Goal: Task Accomplishment & Management: Use online tool/utility

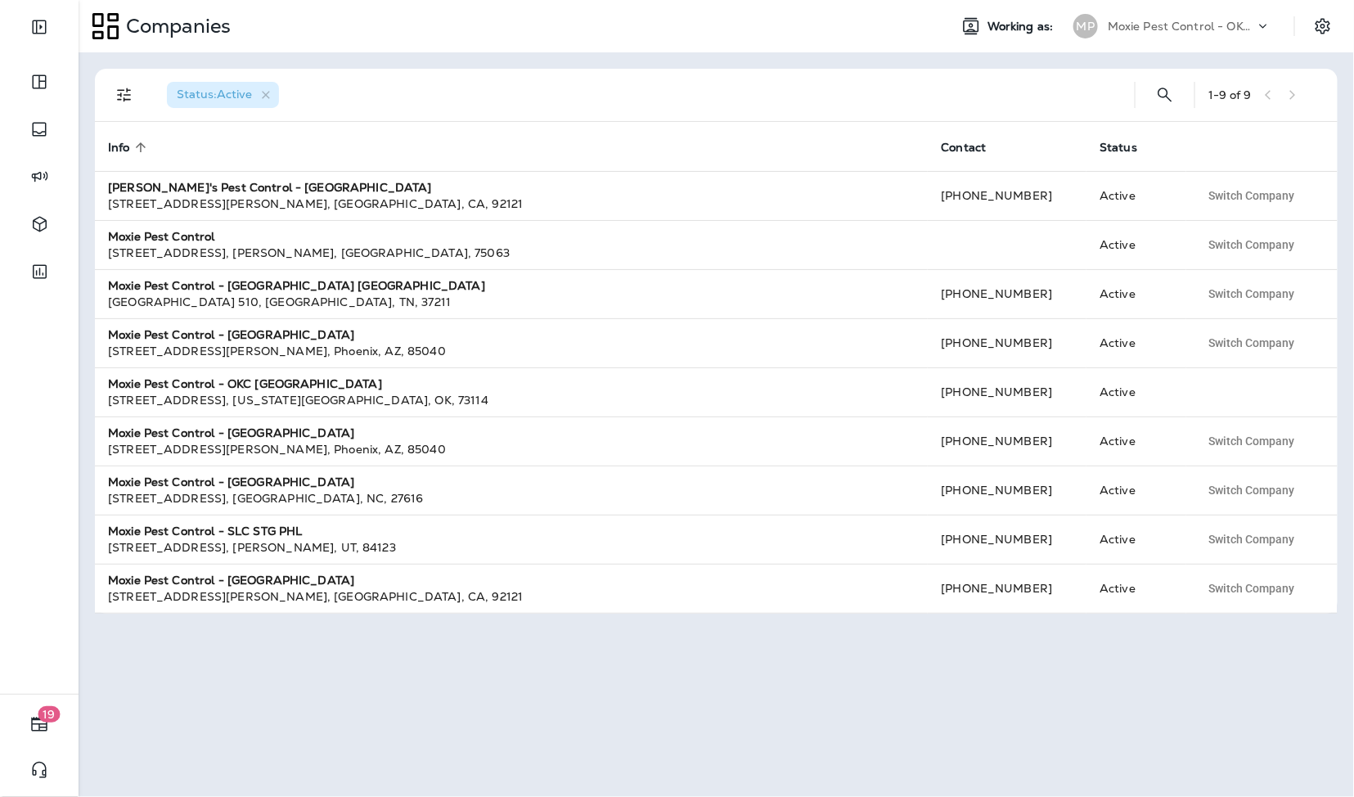
click at [1180, 30] on p "Moxie Pest Control - OKC [GEOGRAPHIC_DATA]" at bounding box center [1181, 26] width 147 height 13
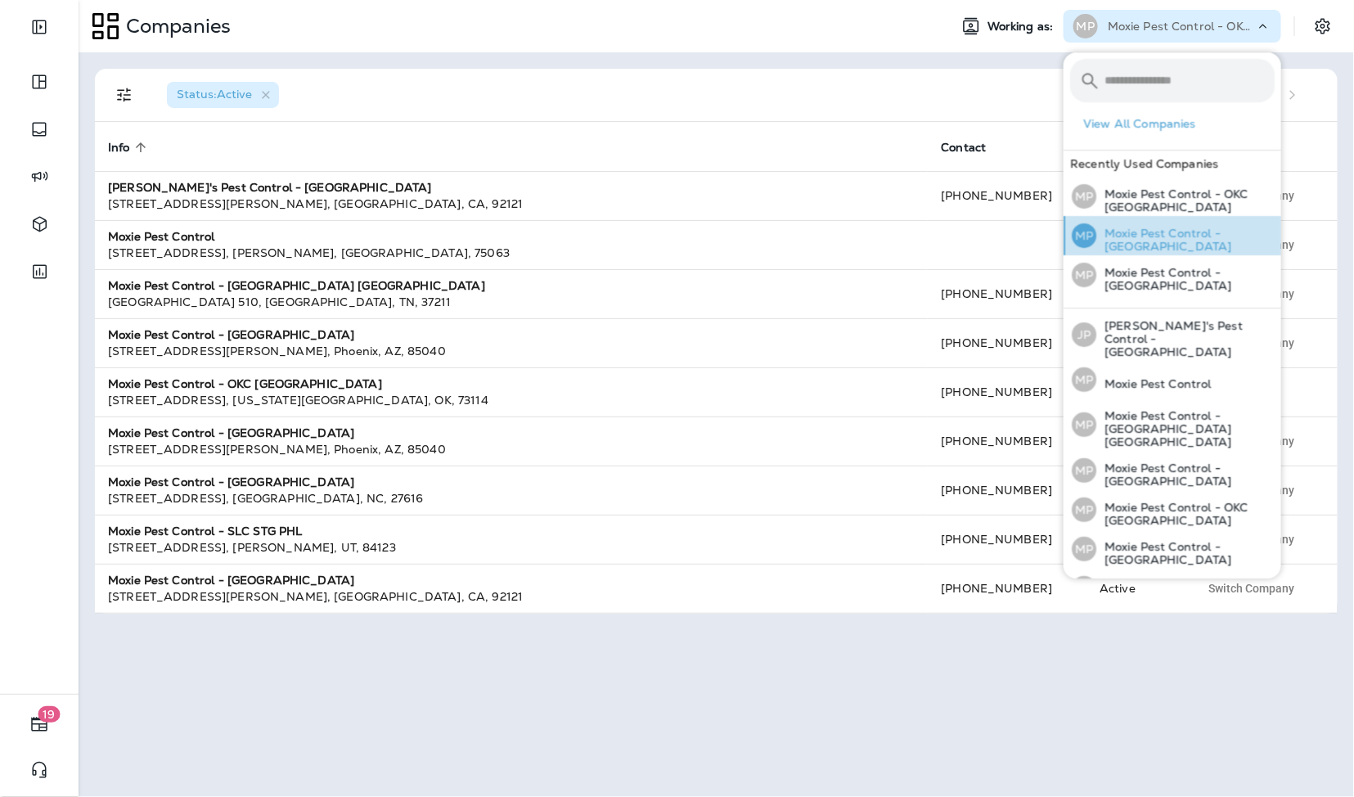
click at [1206, 231] on p "Moxie Pest Control - [GEOGRAPHIC_DATA]" at bounding box center [1185, 240] width 178 height 26
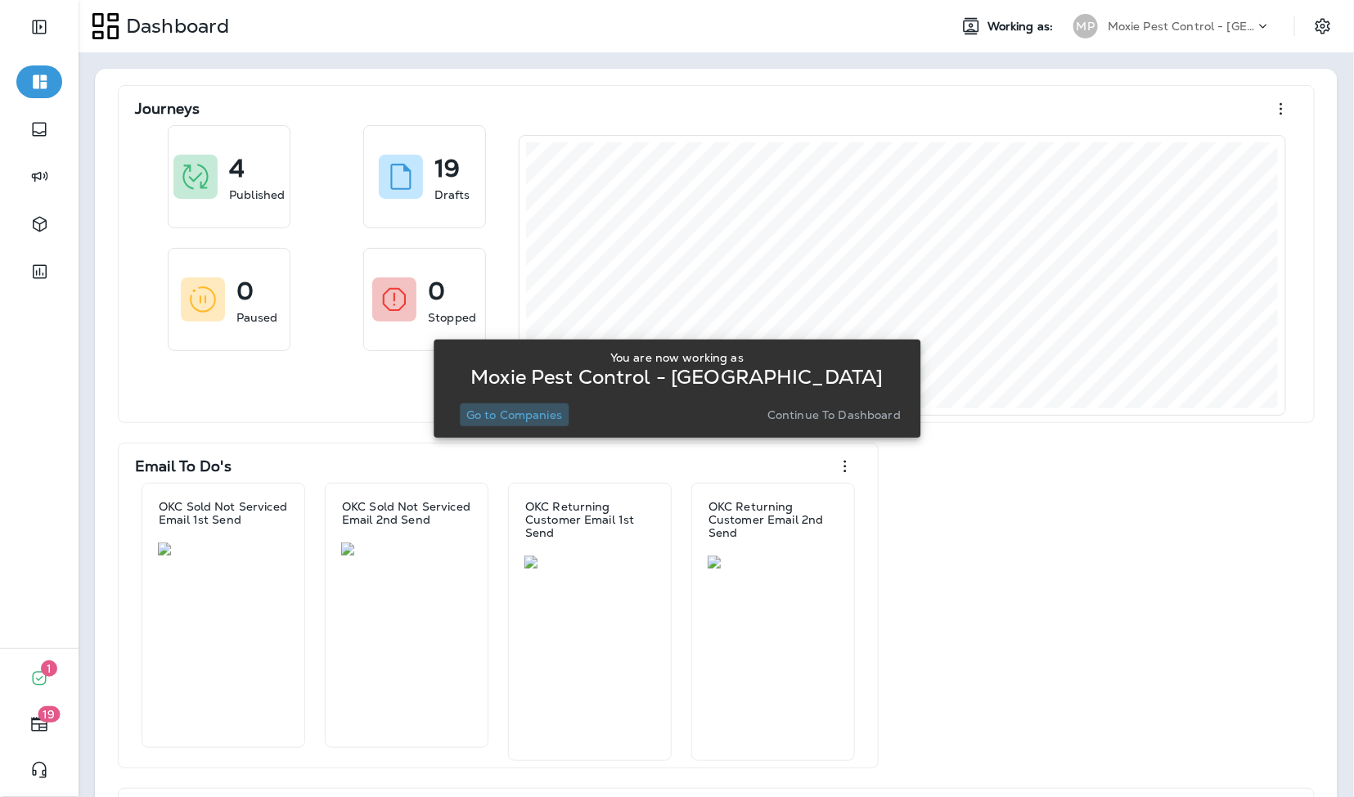
click at [547, 415] on p "Go to Companies" at bounding box center [514, 414] width 96 height 13
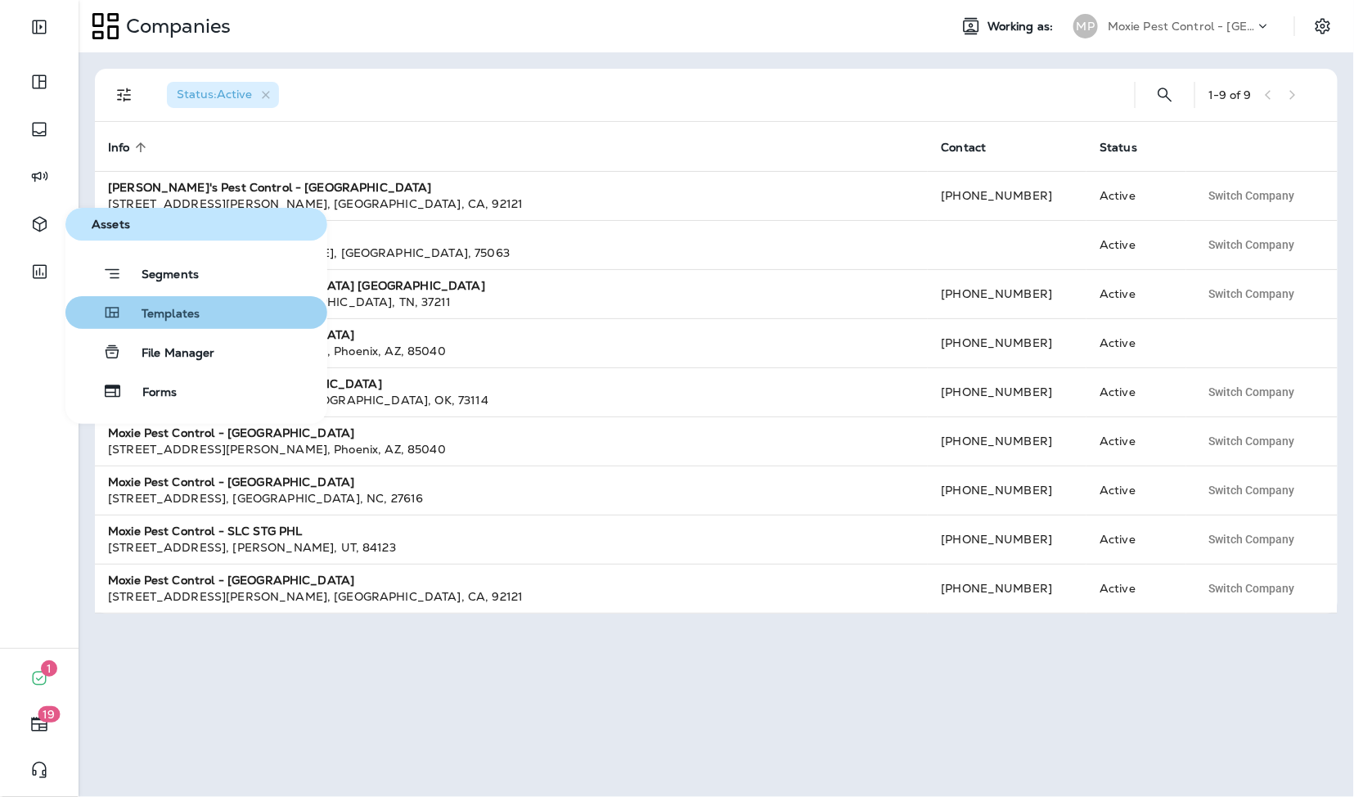
click at [124, 317] on span "Templates" at bounding box center [161, 315] width 78 height 16
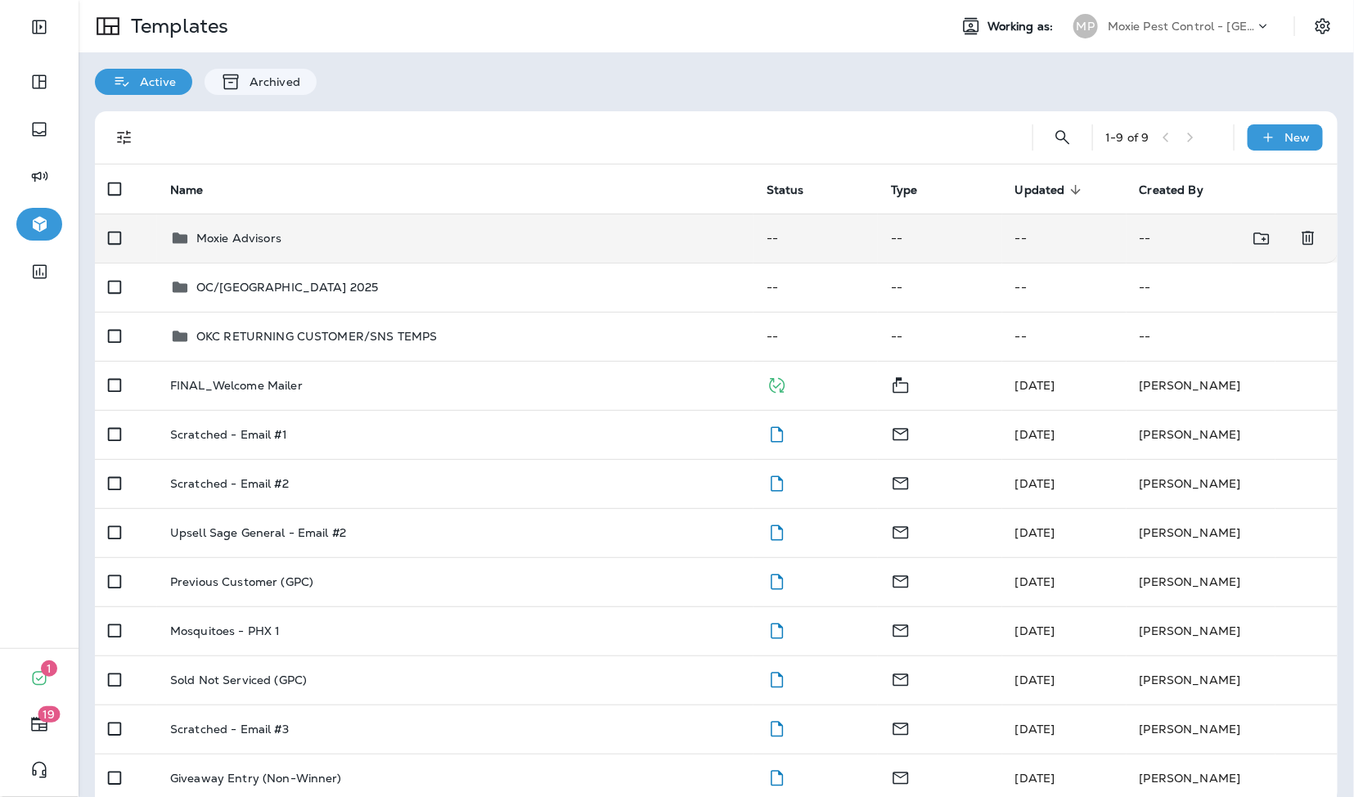
click at [242, 217] on td "Moxie Advisors" at bounding box center [455, 237] width 596 height 49
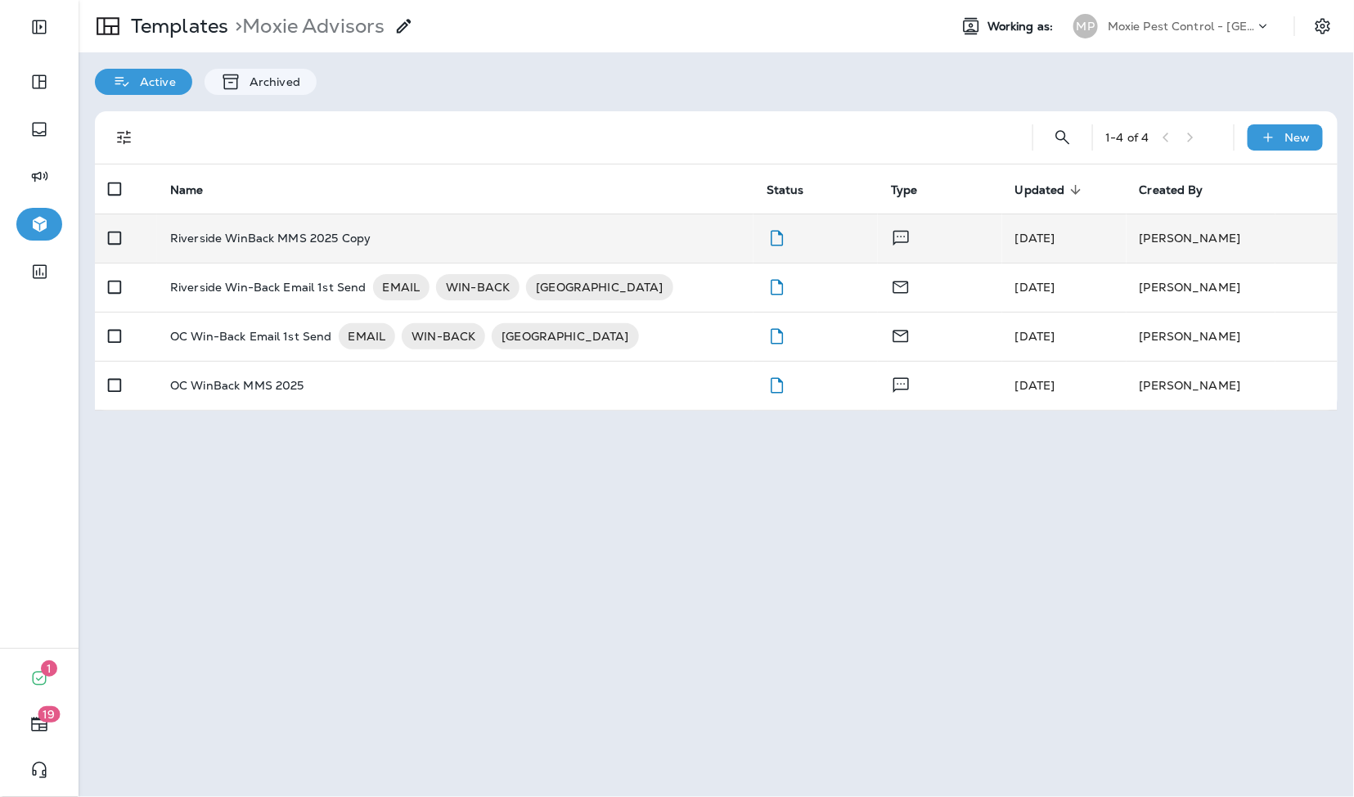
click at [242, 222] on td "Riverside WinBack MMS 2025 Copy" at bounding box center [455, 237] width 596 height 49
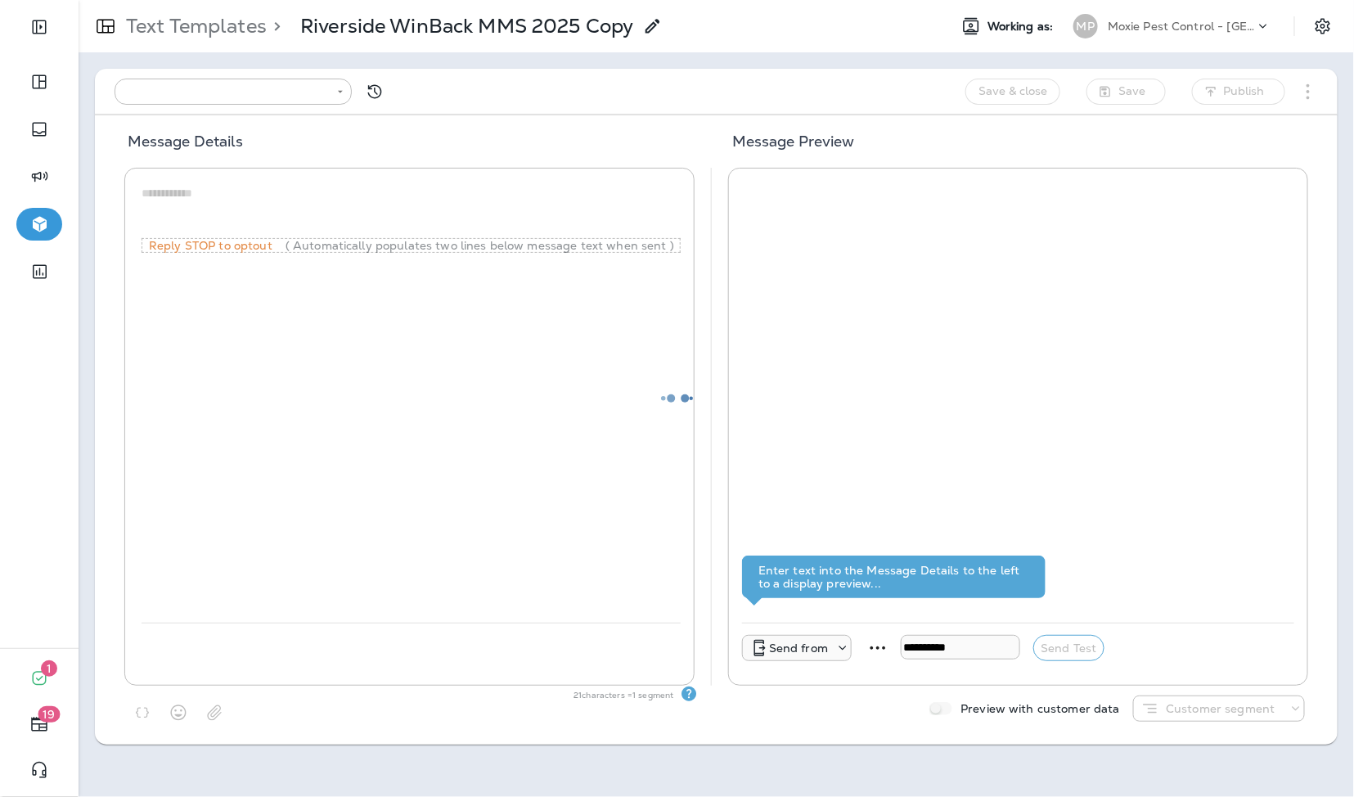
type input "**********"
type textarea "**********"
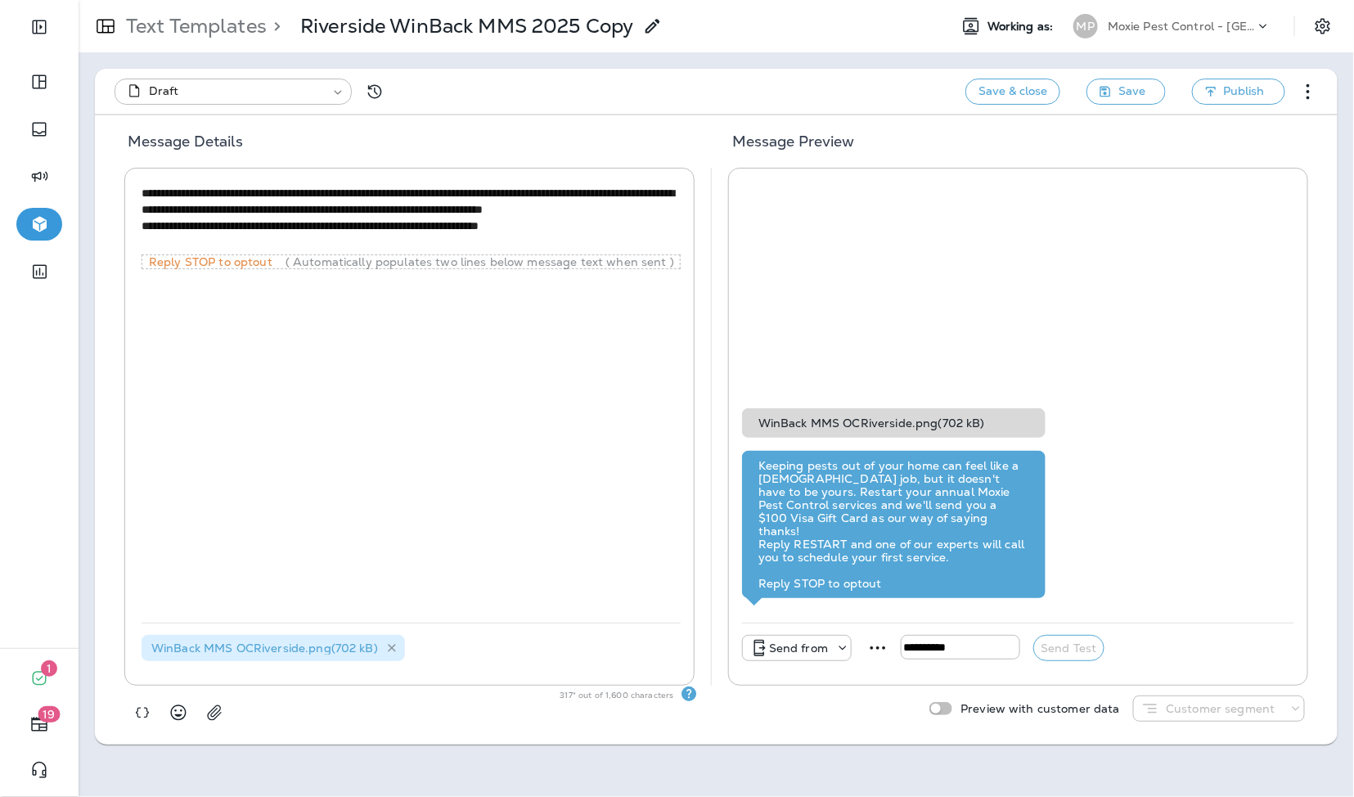
click at [393, 649] on icon at bounding box center [392, 648] width 14 height 14
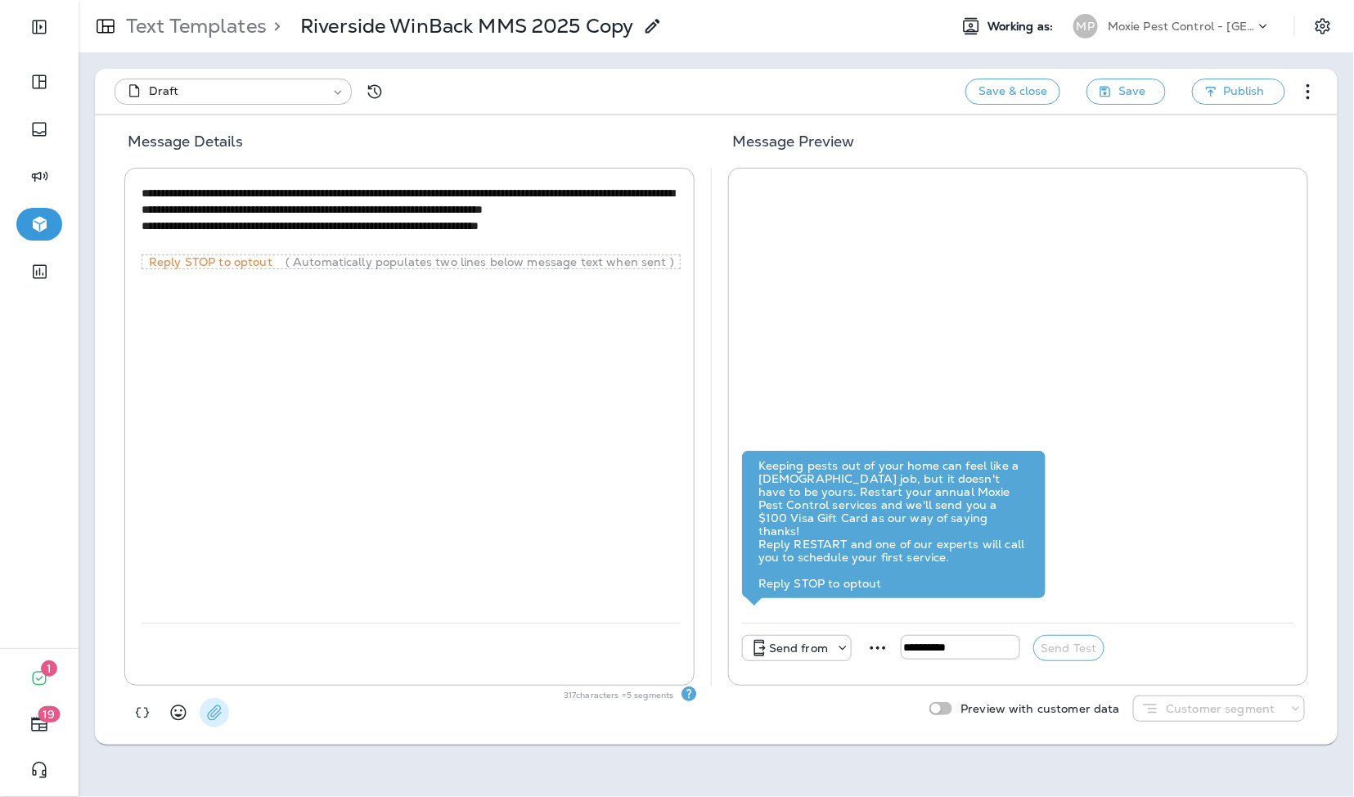
click at [213, 710] on icon "button" at bounding box center [214, 712] width 16 height 16
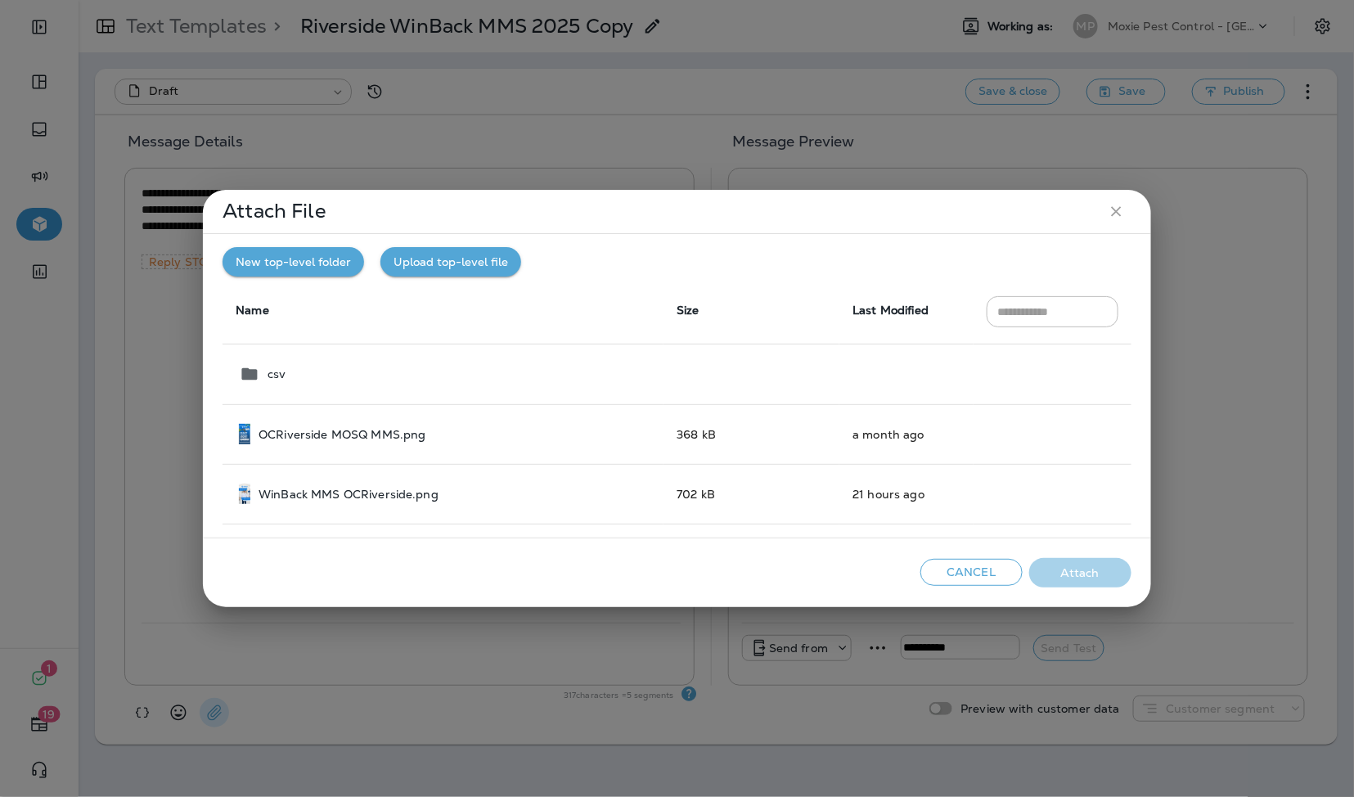
click at [462, 261] on button "Upload top-level file" at bounding box center [450, 262] width 141 height 30
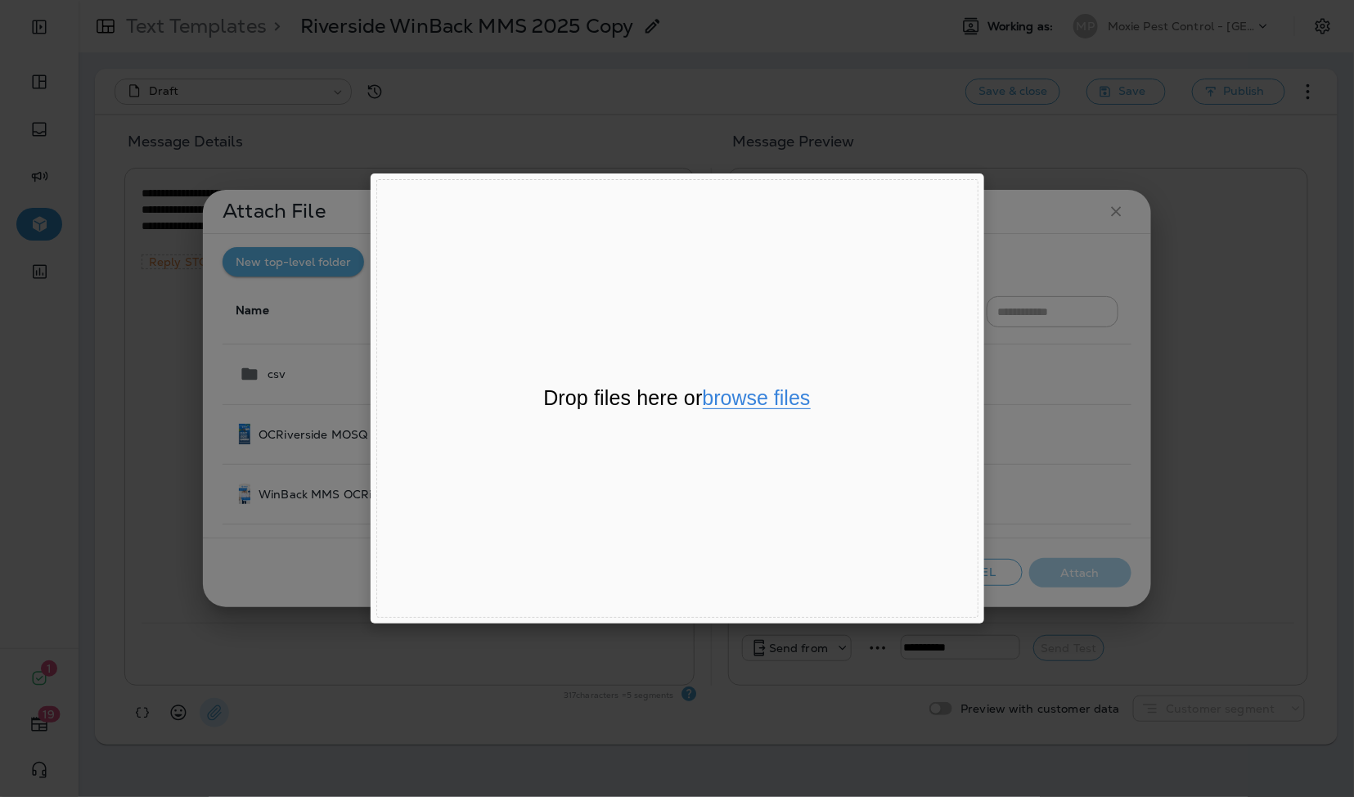
click at [773, 398] on button "browse files" at bounding box center [757, 398] width 108 height 21
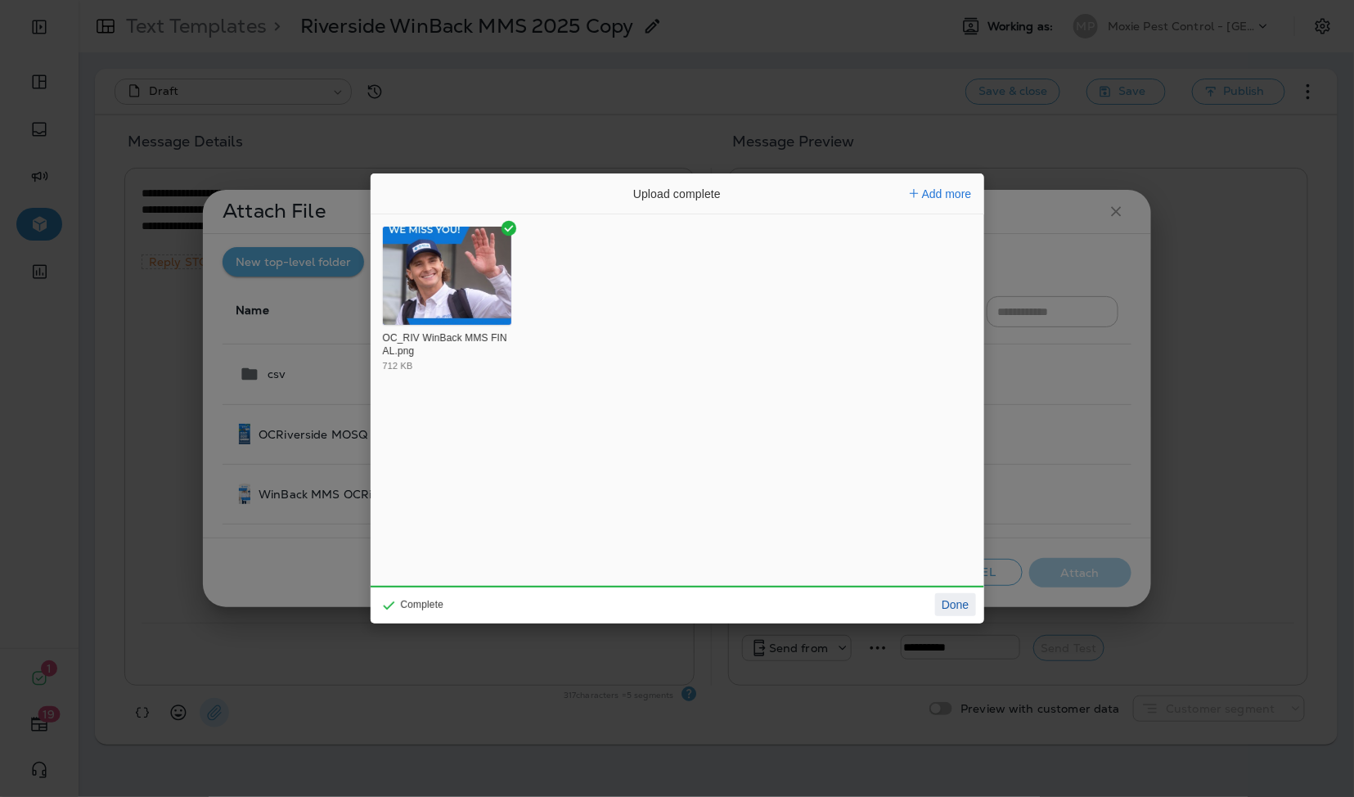
click at [953, 604] on button "Done" at bounding box center [955, 604] width 40 height 23
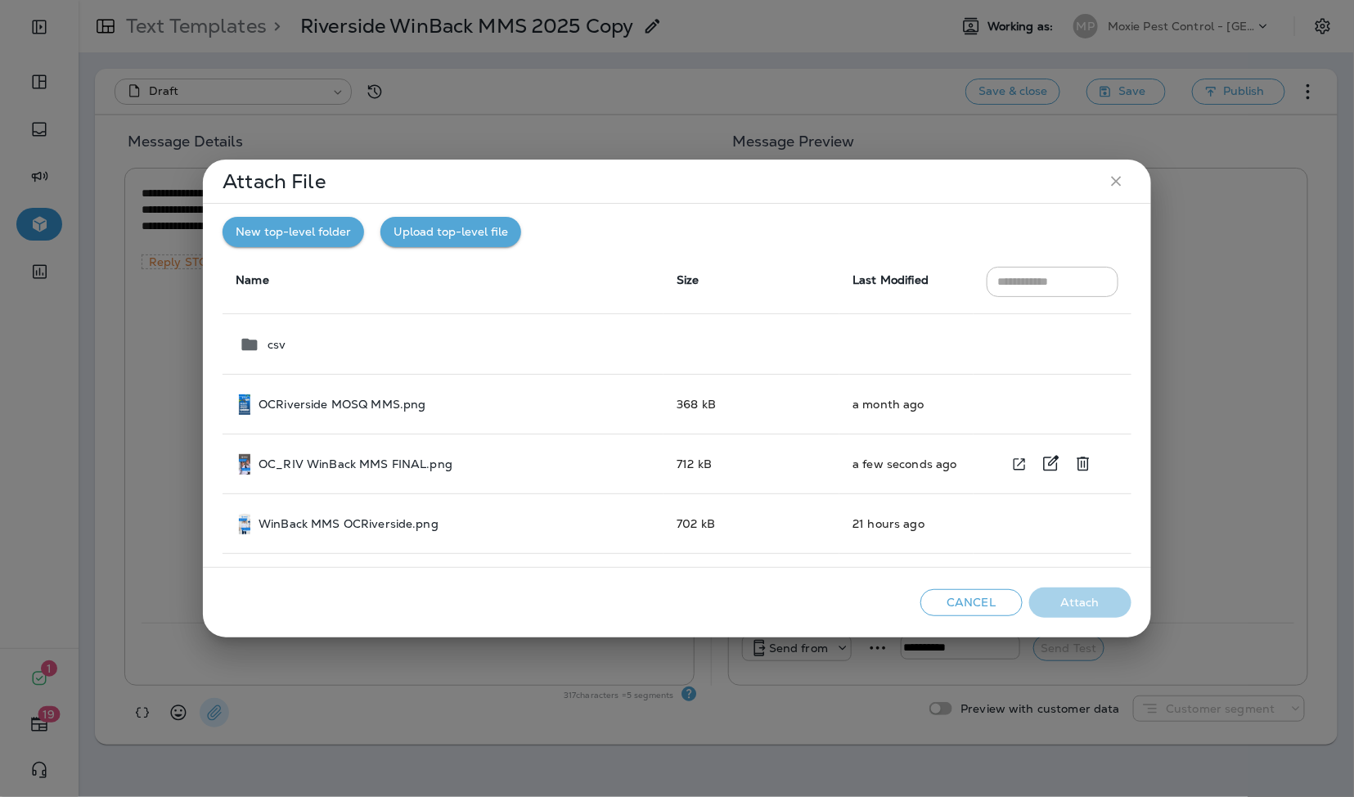
click at [451, 465] on div "OC_RIV WinBack MMS FINAL.png" at bounding box center [444, 464] width 411 height 20
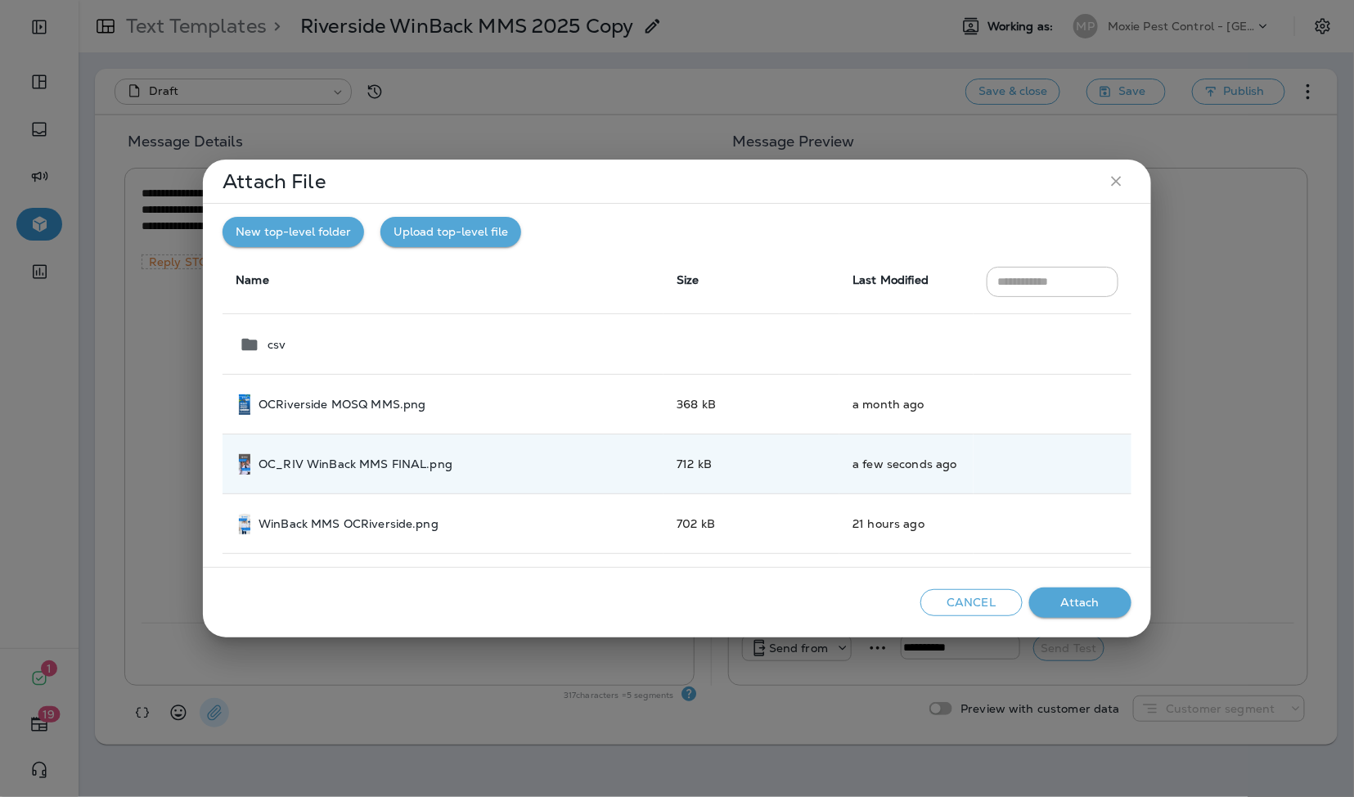
click at [1062, 609] on button "Attach" at bounding box center [1080, 602] width 102 height 30
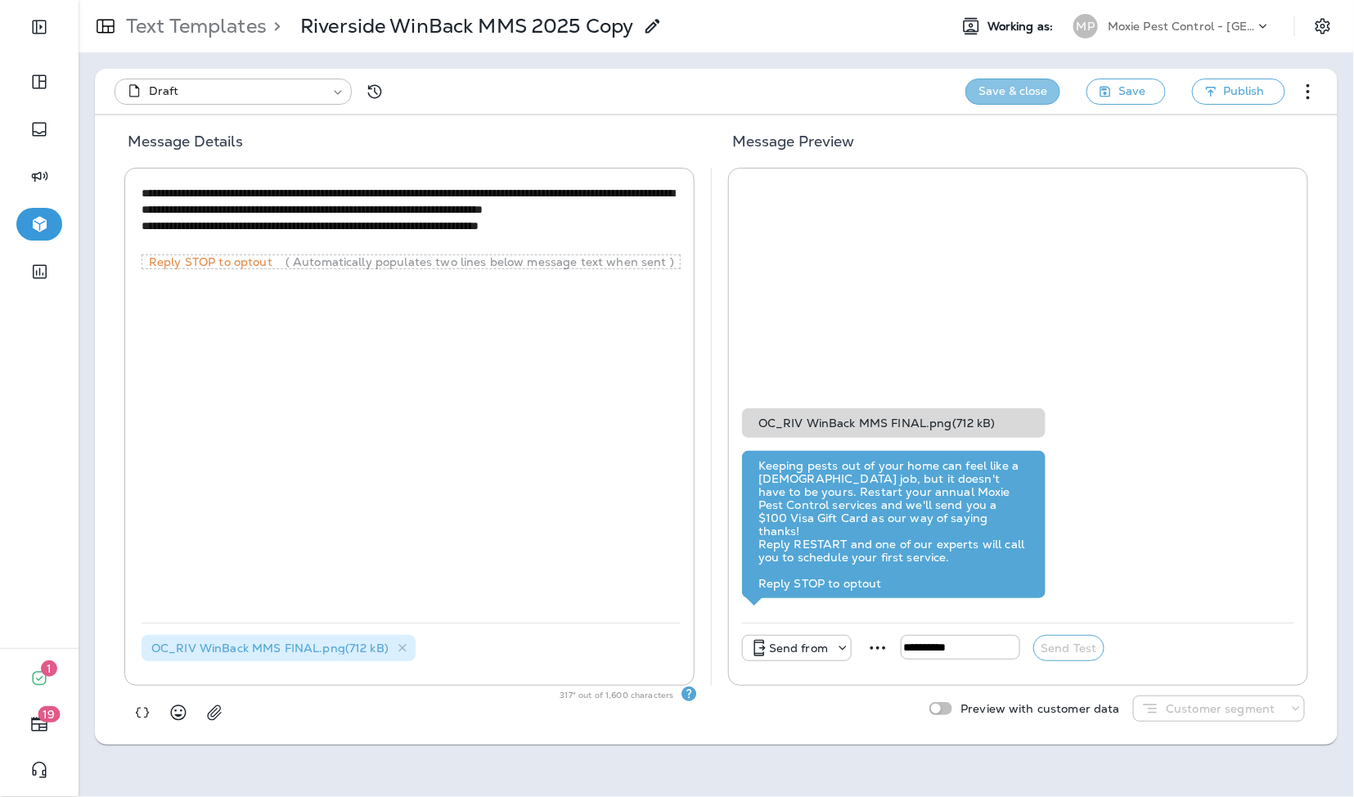
click at [1022, 95] on button "Save & close" at bounding box center [1012, 92] width 95 height 26
type input "*"
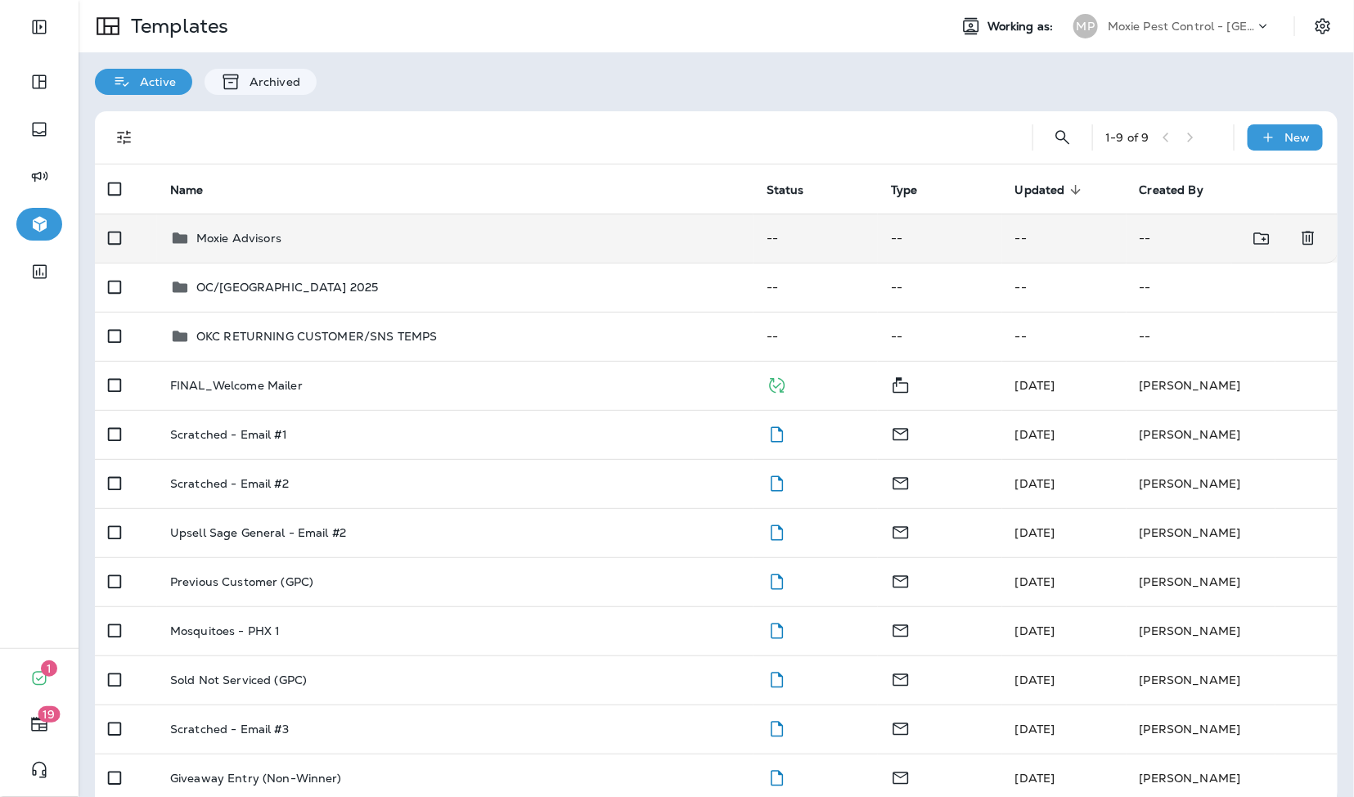
click at [316, 250] on td "Moxie Advisors" at bounding box center [455, 237] width 596 height 49
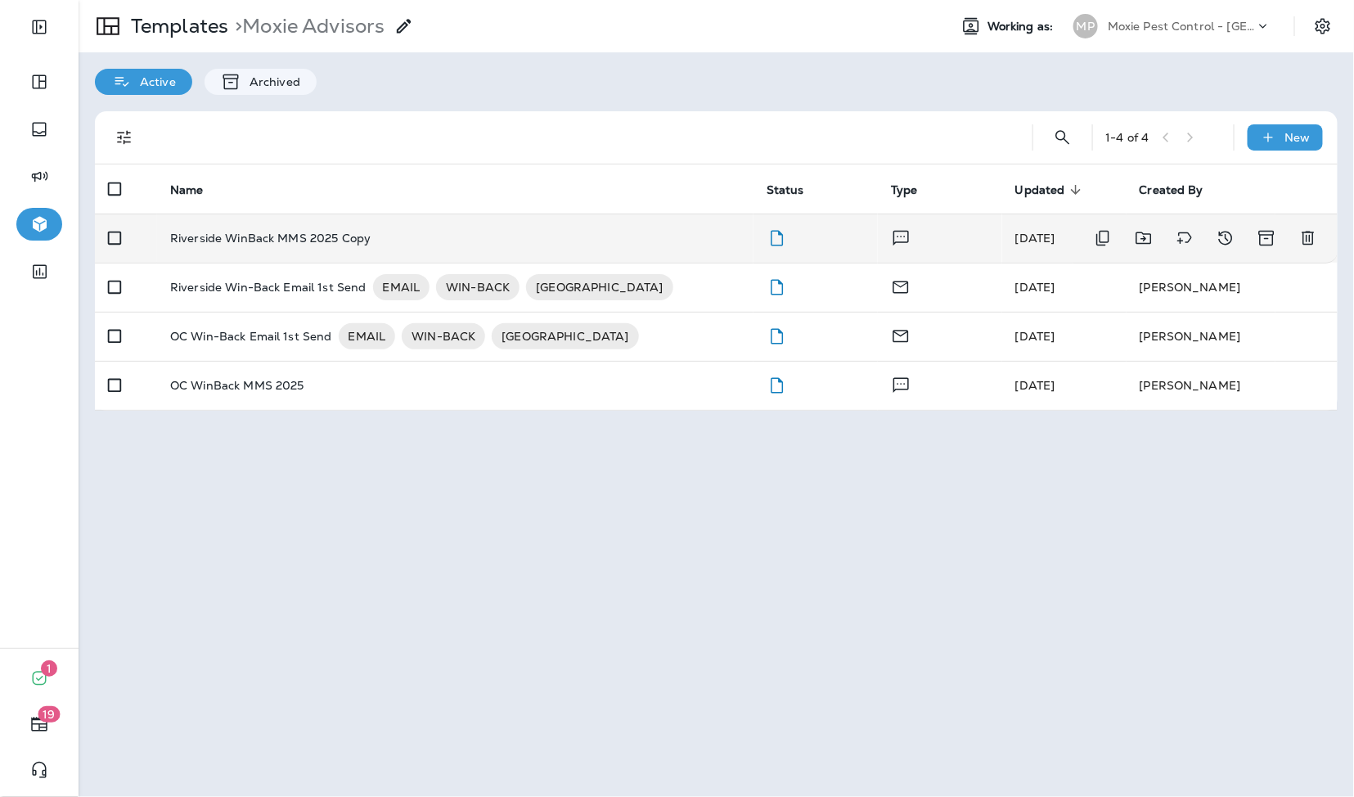
click at [326, 242] on p "Riverside WinBack MMS 2025 Copy" at bounding box center [270, 237] width 200 height 13
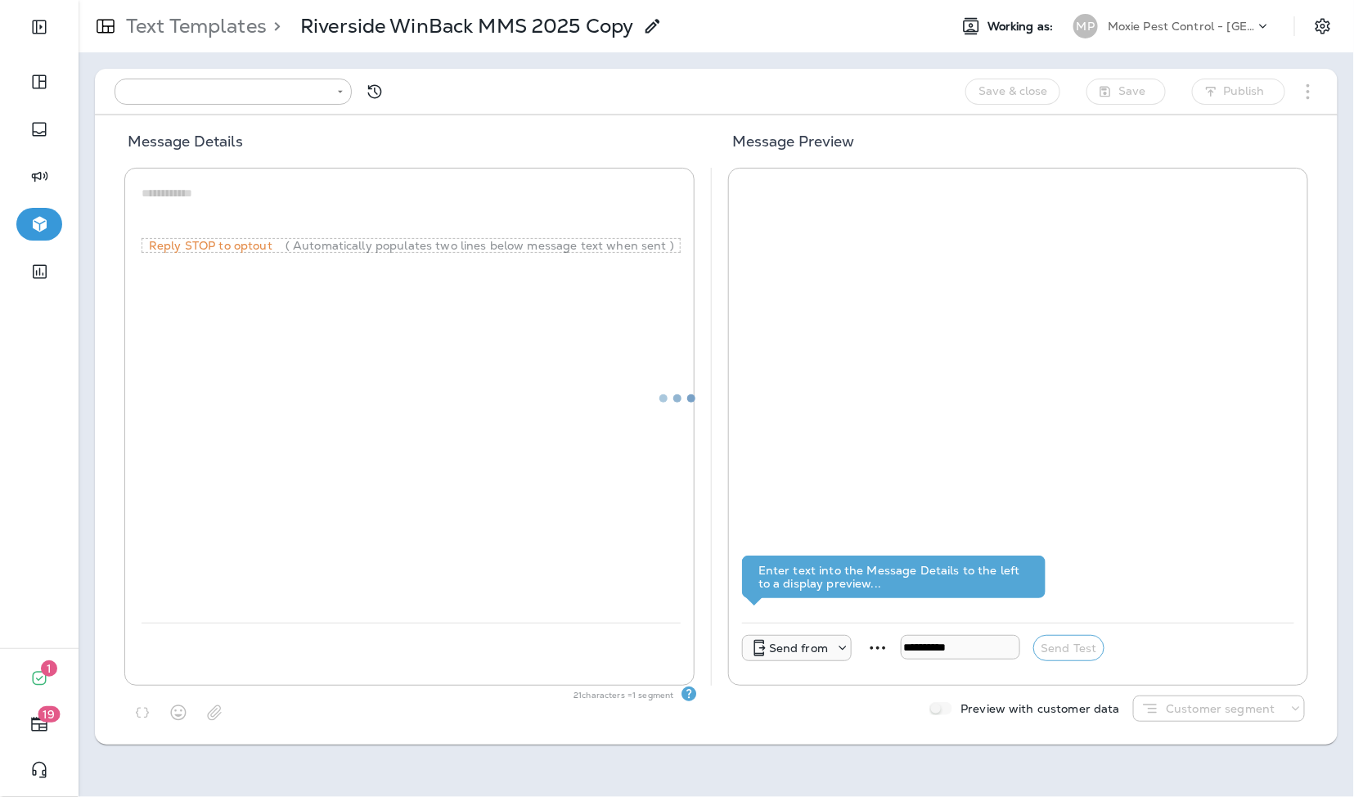
type input "**********"
type textarea "**********"
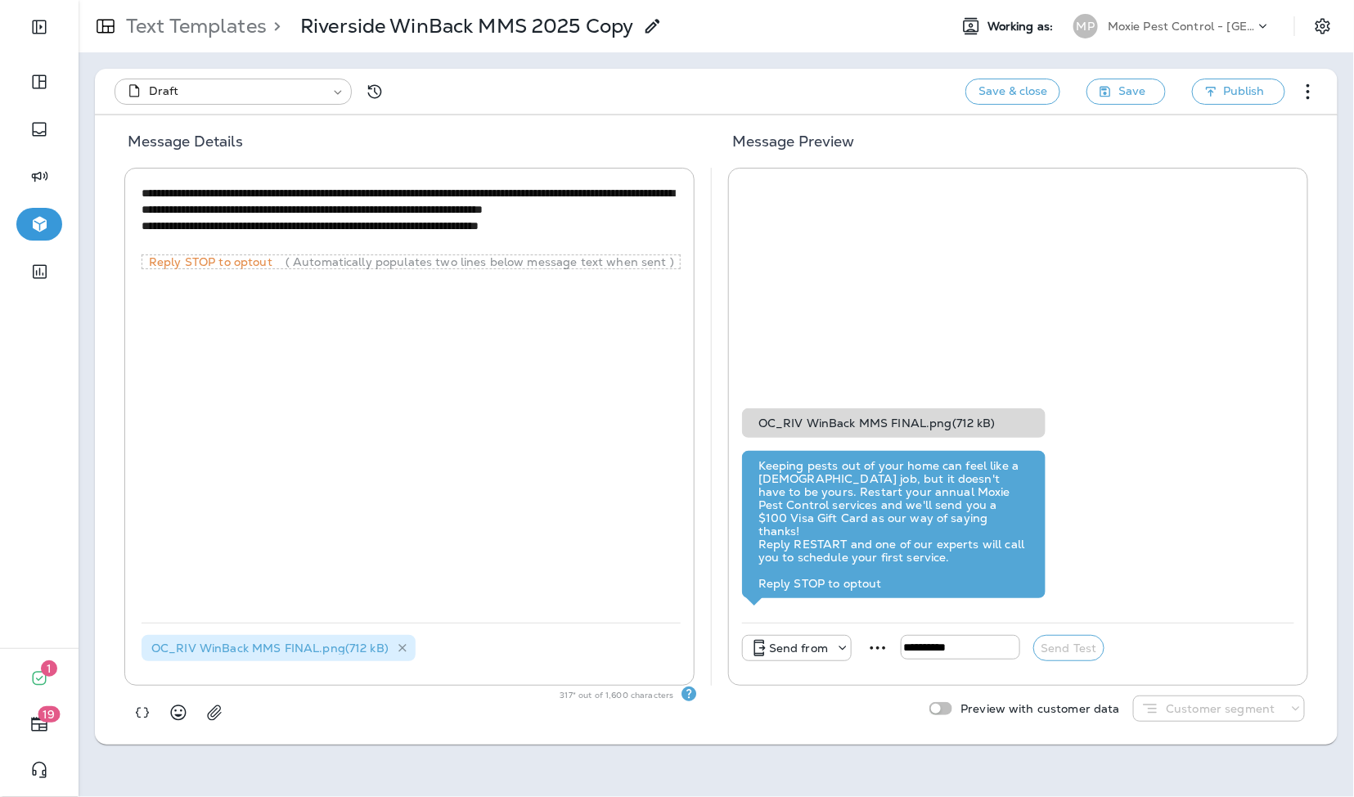
click at [400, 652] on icon at bounding box center [403, 648] width 14 height 14
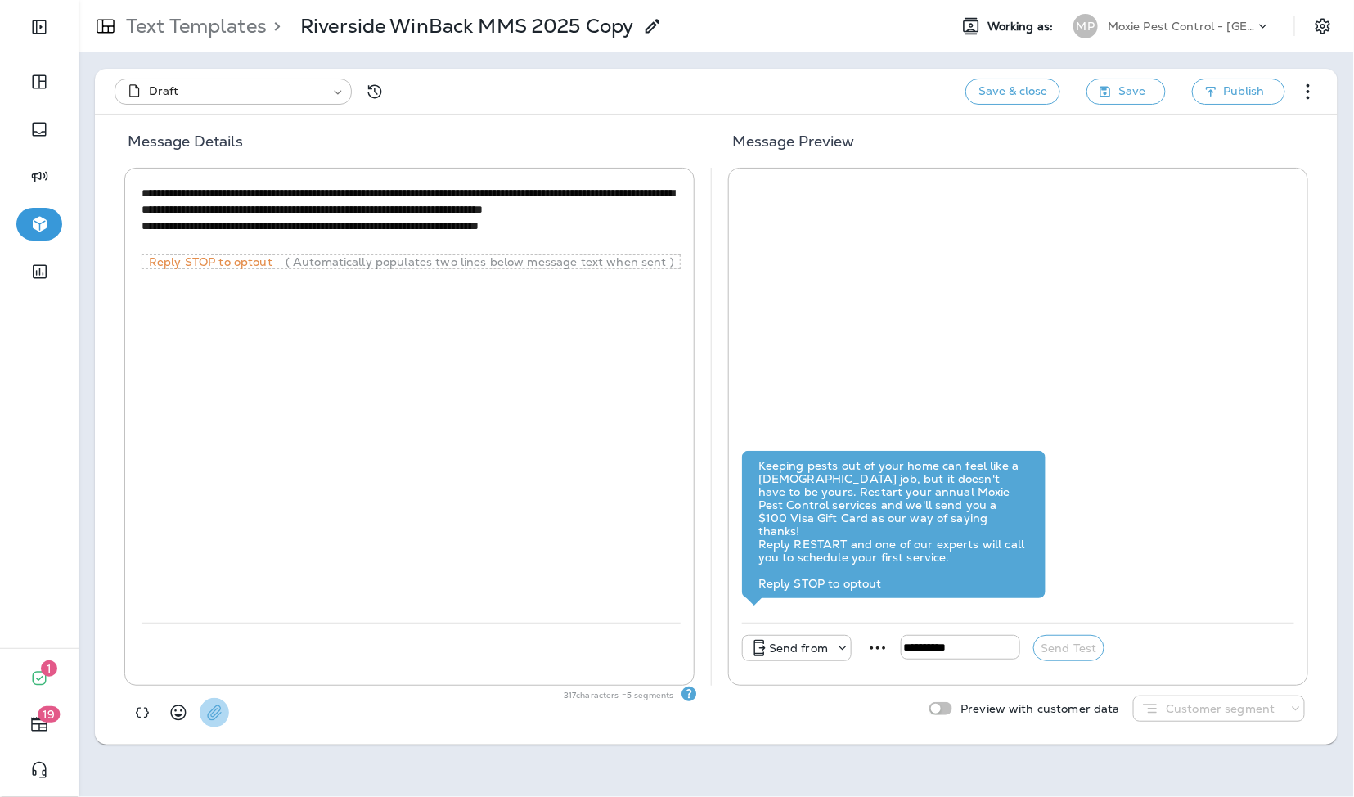
click at [210, 709] on icon "button" at bounding box center [214, 712] width 16 height 16
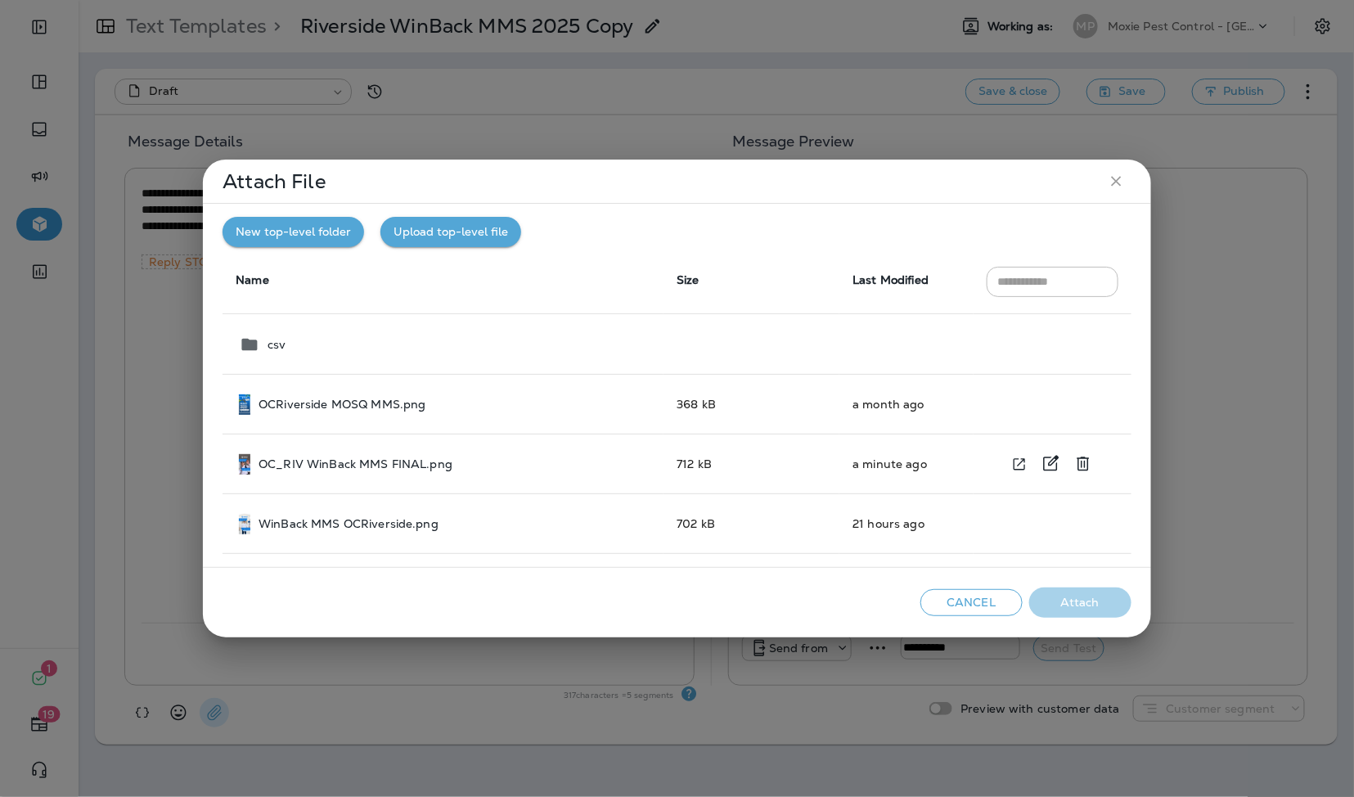
click at [336, 460] on p "OC_RIV WinBack MMS FINAL.png" at bounding box center [355, 463] width 194 height 13
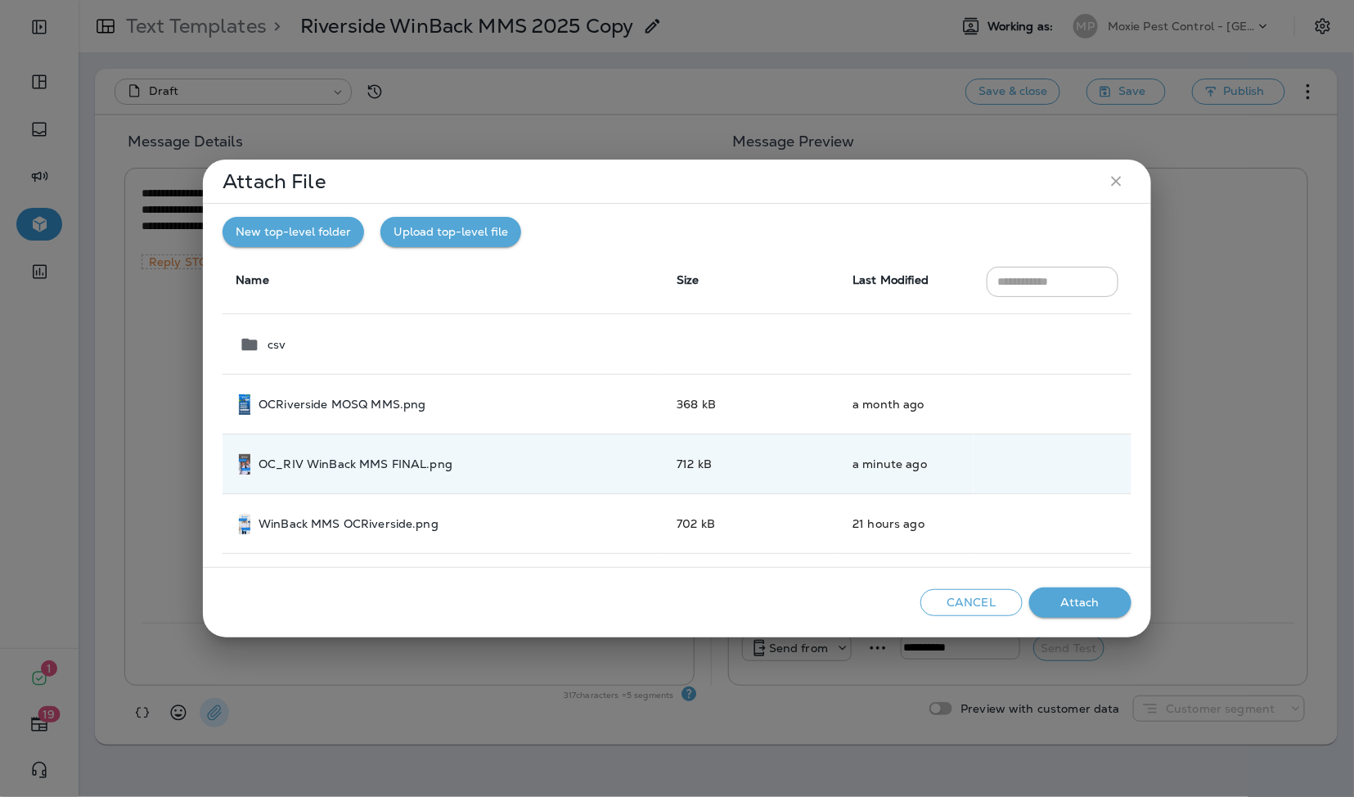
click at [1089, 595] on button "Attach" at bounding box center [1080, 602] width 102 height 30
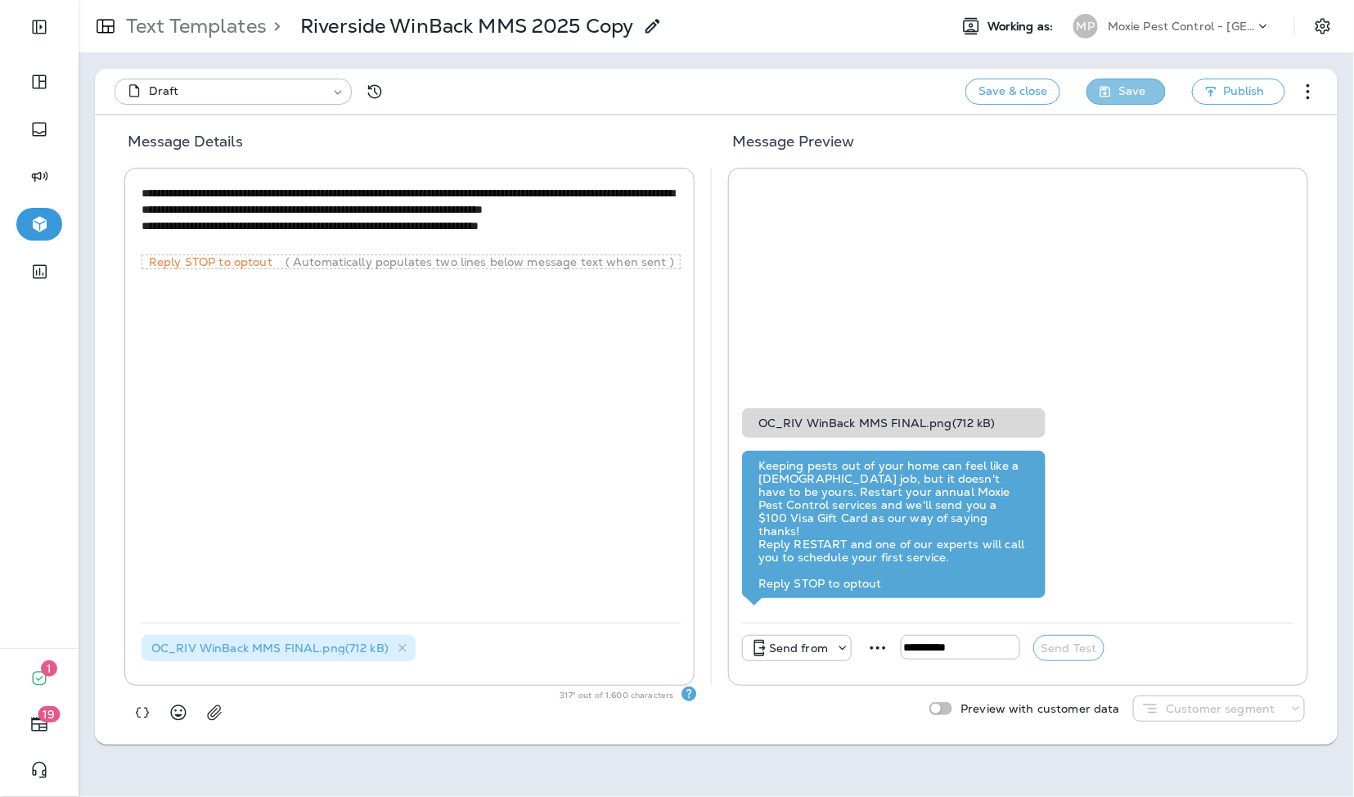
click at [1126, 92] on span "Save" at bounding box center [1131, 91] width 27 height 20
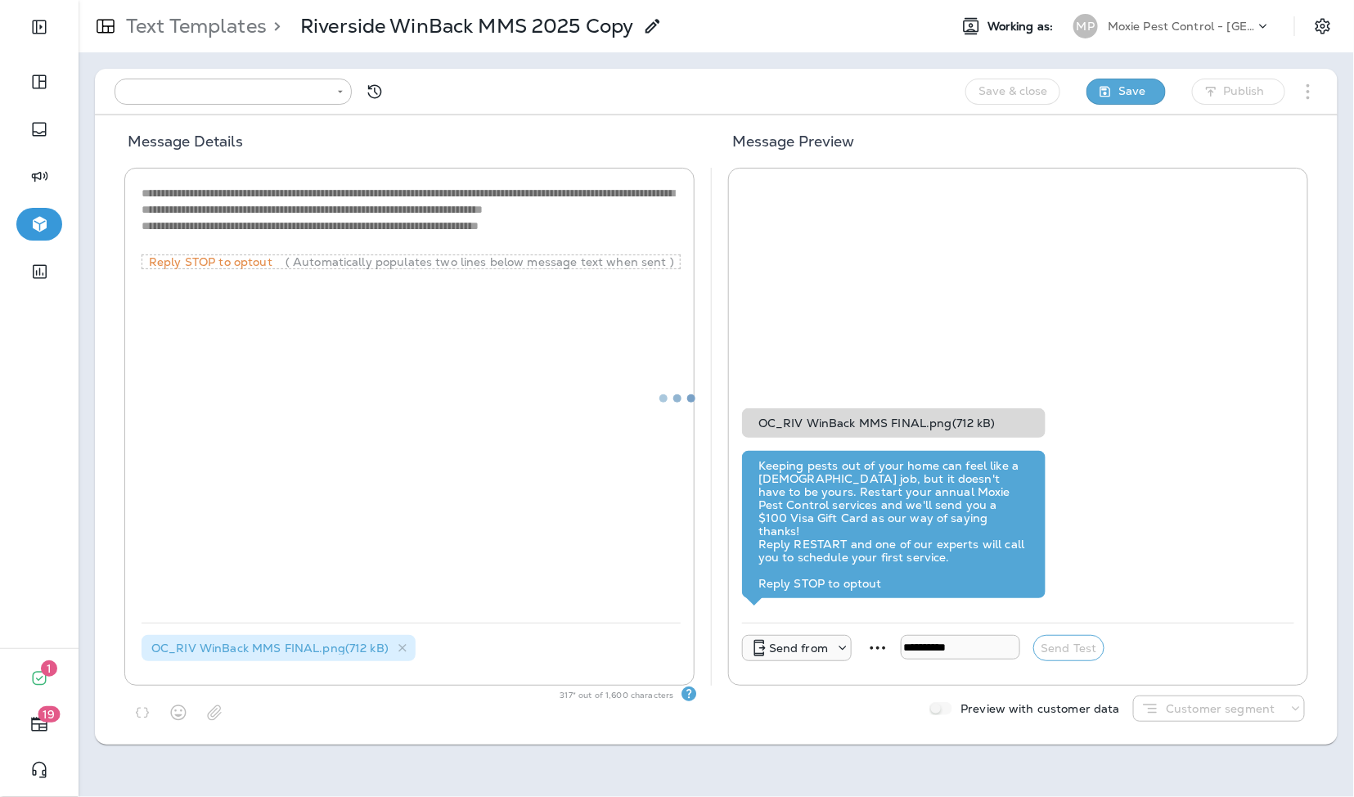
type input "**********"
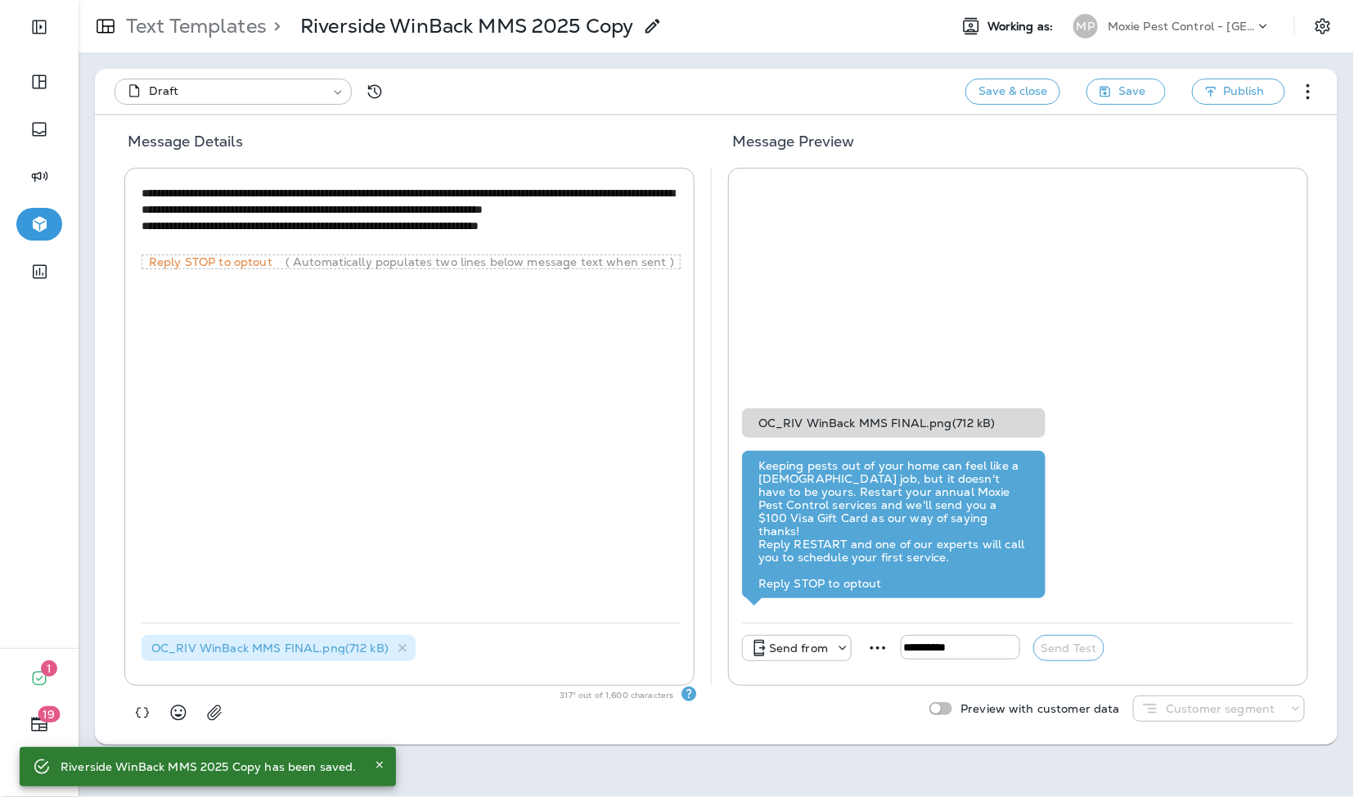
drag, startPoint x: 1139, startPoint y: 23, endPoint x: 1143, endPoint y: 34, distance: 11.1
click at [1139, 23] on p "Moxie Pest Control - [GEOGRAPHIC_DATA]" at bounding box center [1181, 26] width 147 height 13
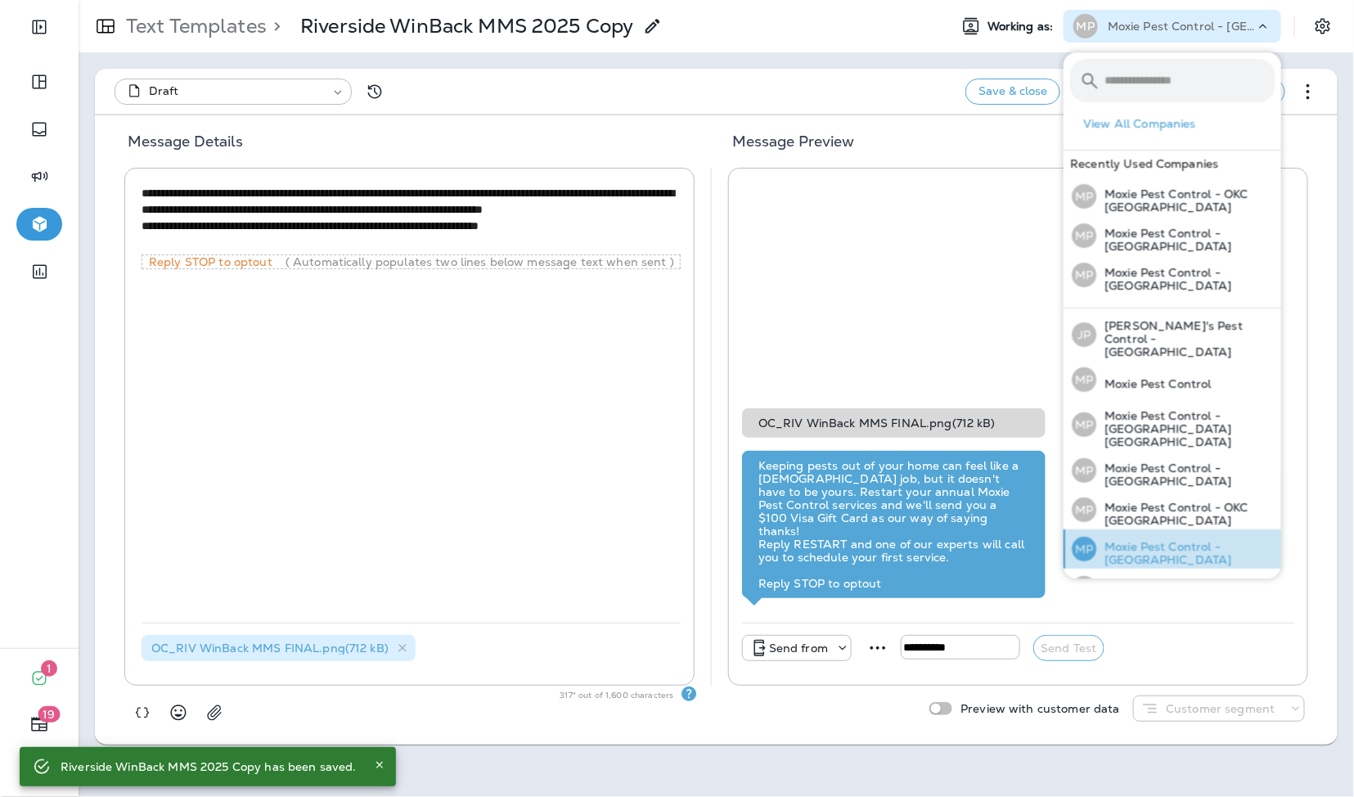
click at [1233, 536] on div "MP Moxie Pest Control - [GEOGRAPHIC_DATA]" at bounding box center [1173, 548] width 216 height 39
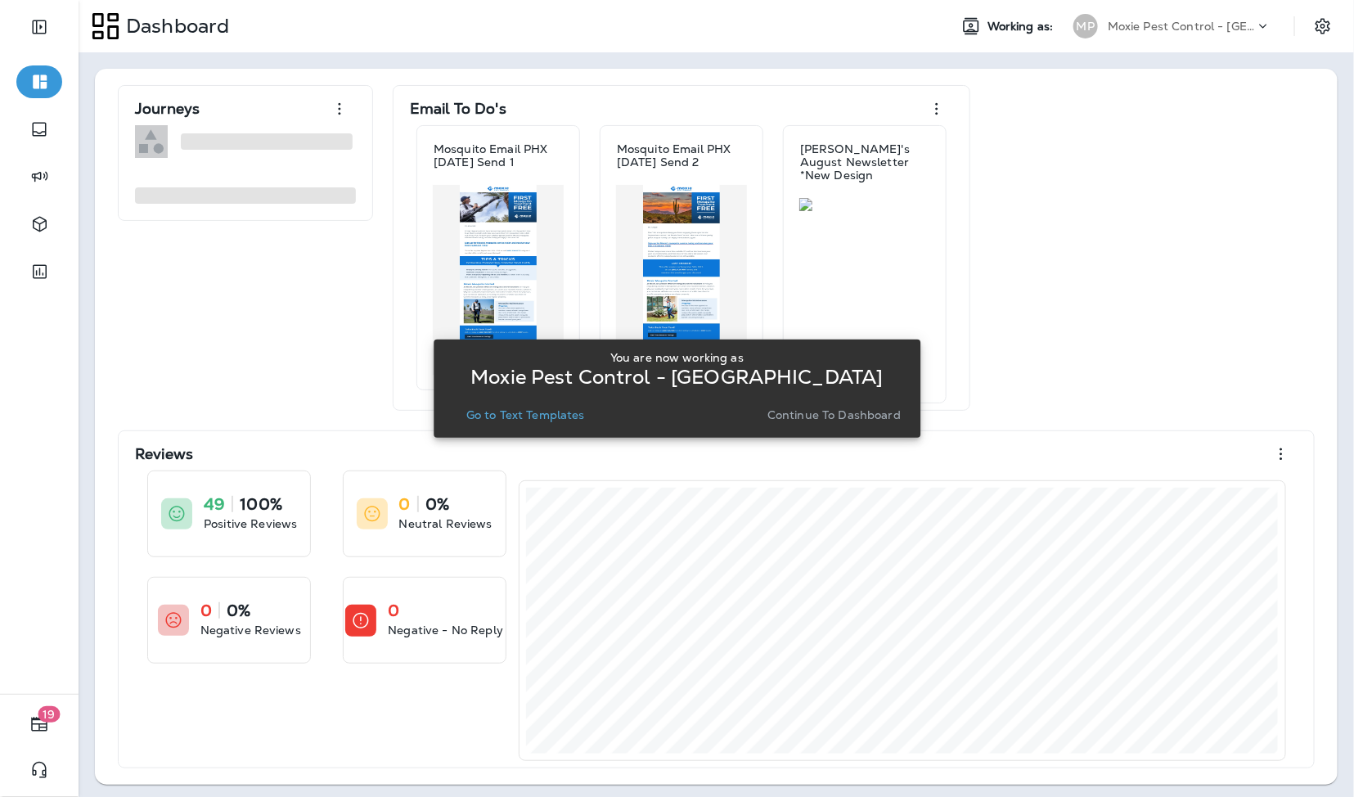
click at [567, 418] on p "Go to Text Templates" at bounding box center [525, 414] width 119 height 13
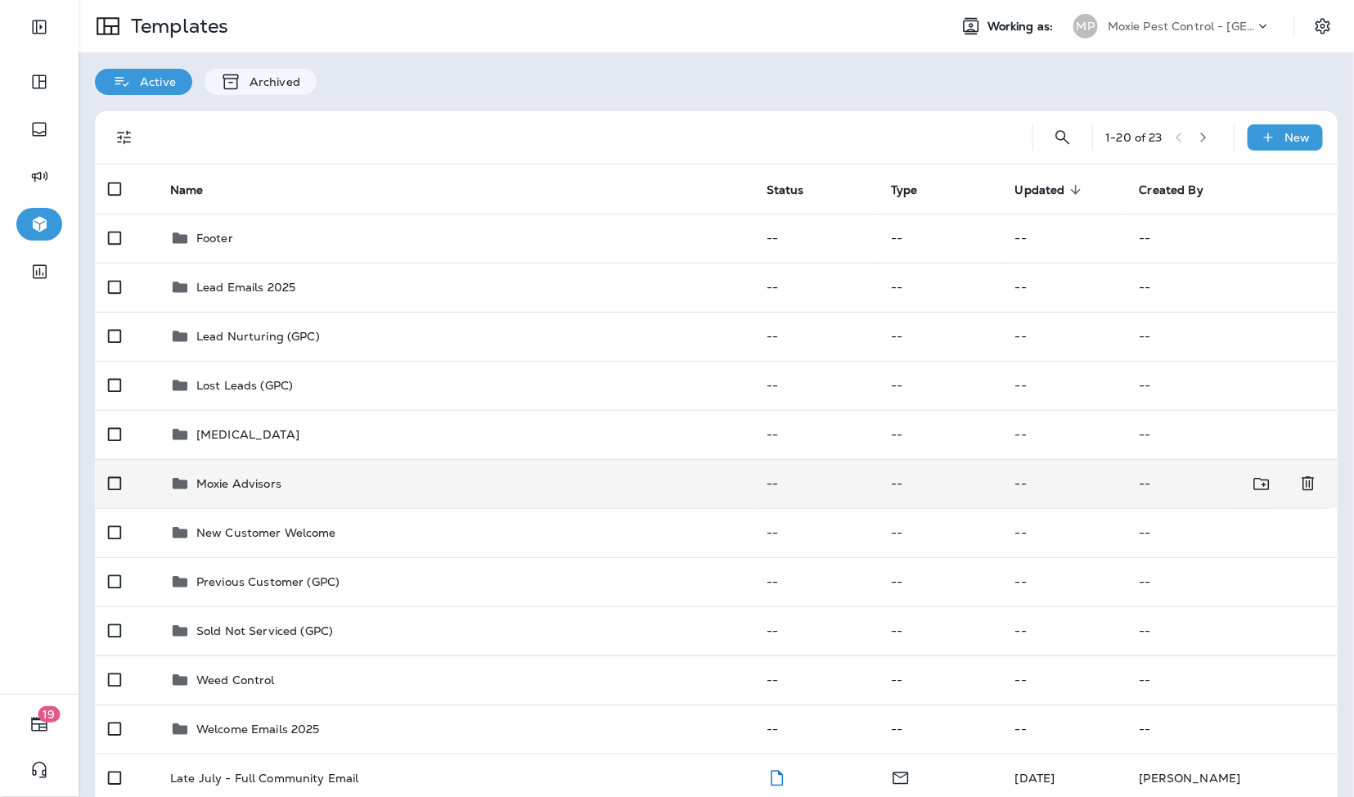
click at [250, 482] on p "Moxie Advisors" at bounding box center [238, 483] width 85 height 13
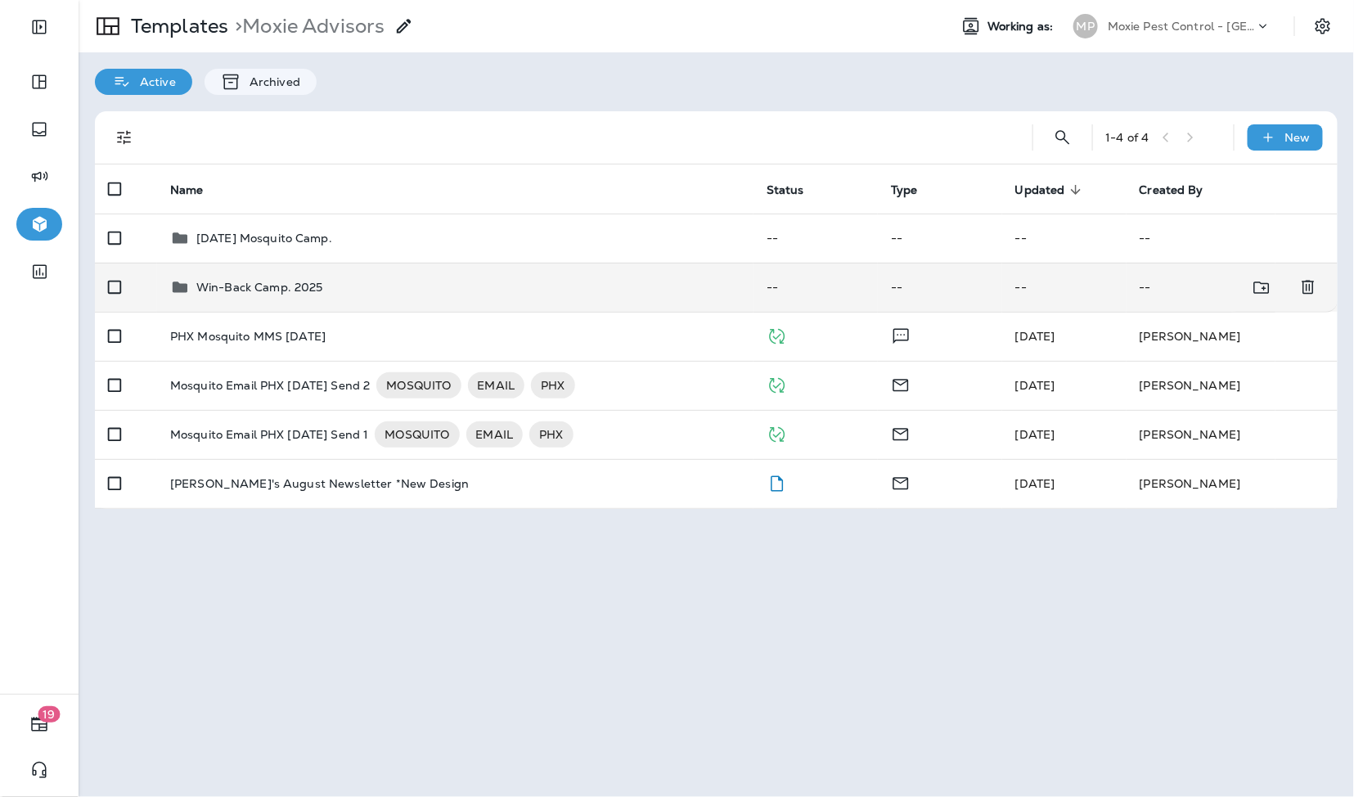
click at [255, 283] on p "Win-Back Camp. 2025" at bounding box center [259, 287] width 127 height 13
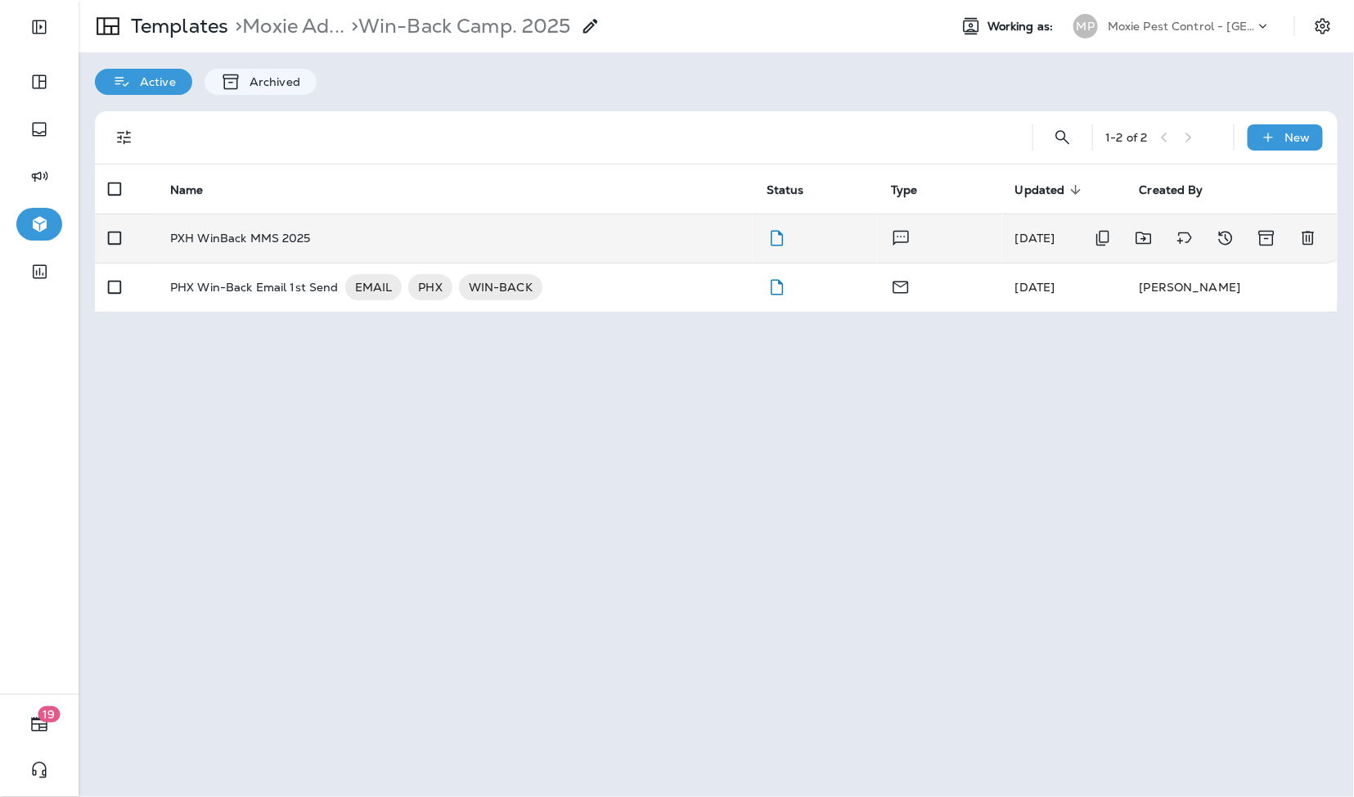
click at [264, 251] on td "PXH WinBack MMS 2025" at bounding box center [455, 237] width 596 height 49
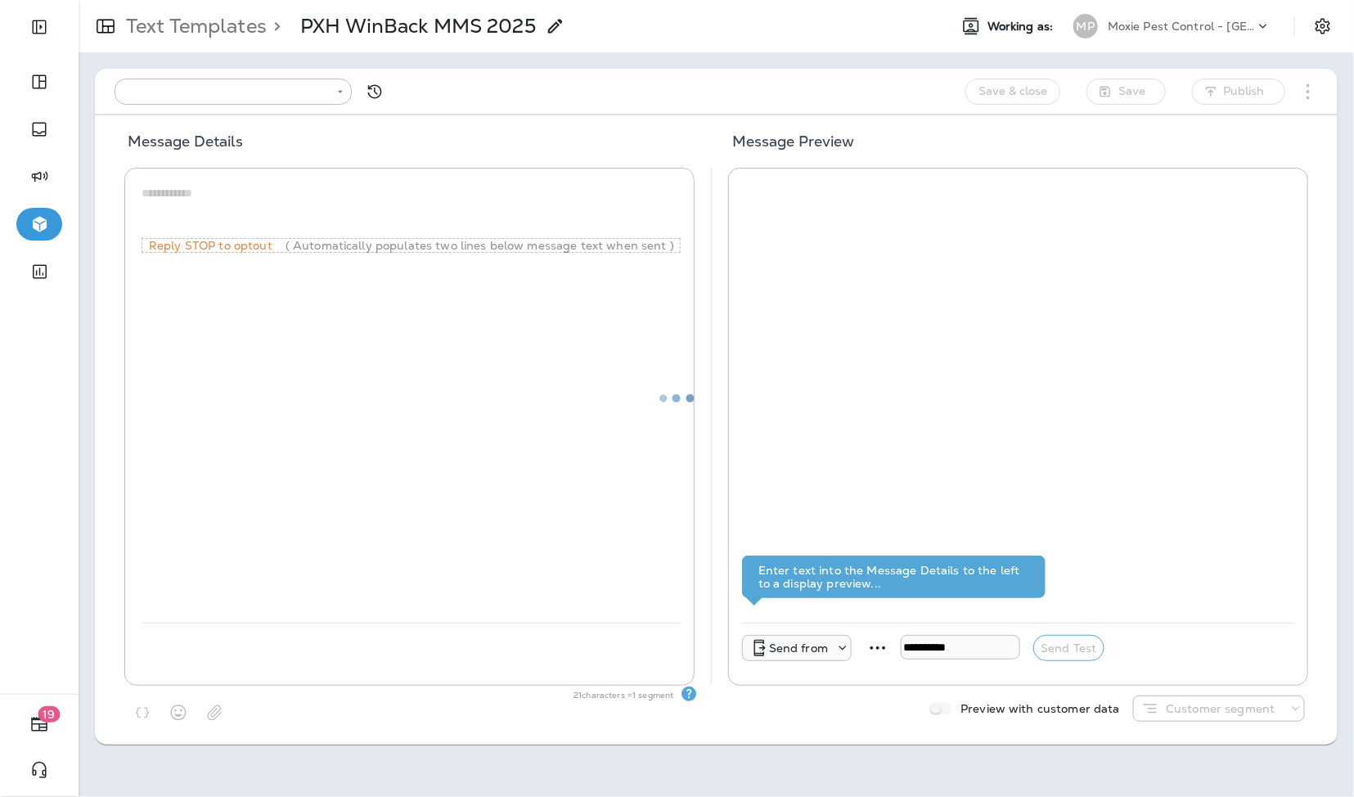
type input "**********"
type textarea "**********"
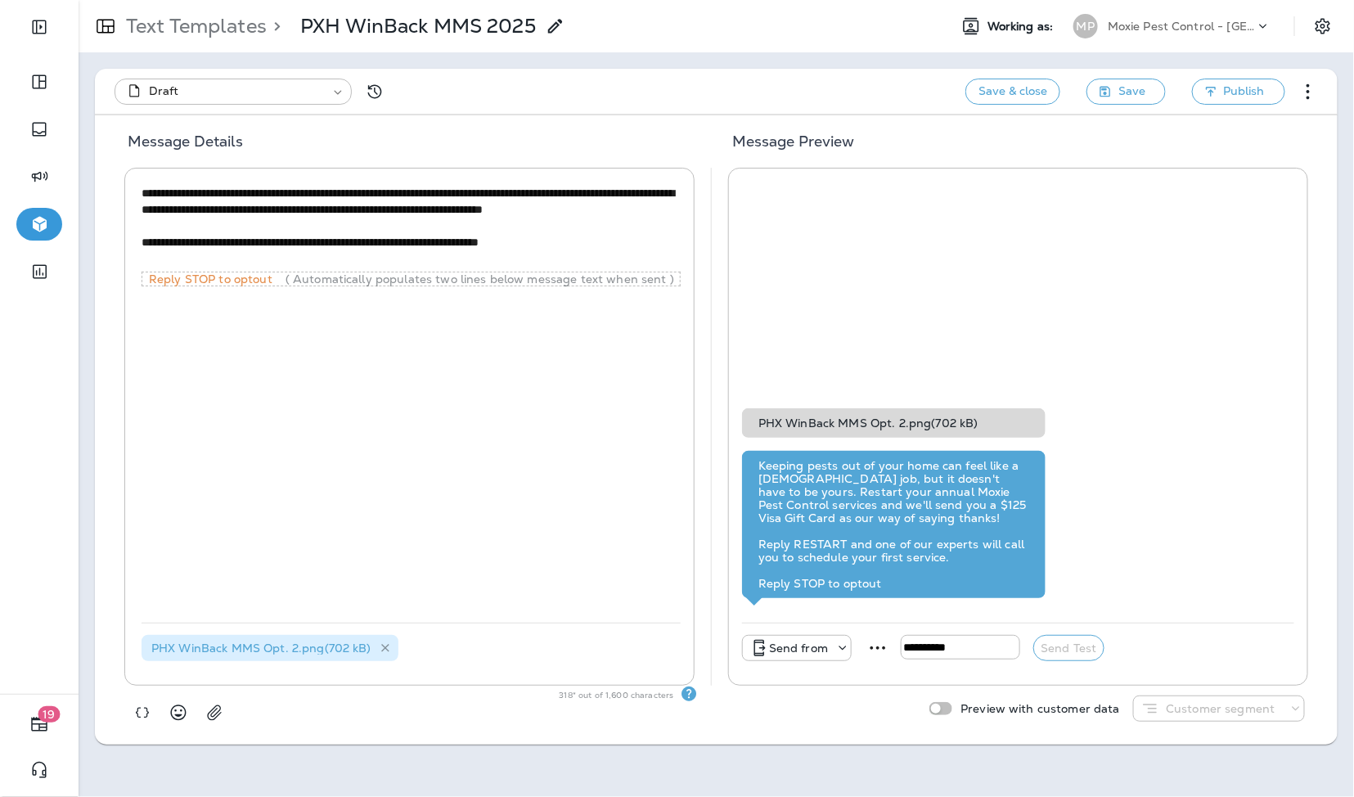
click at [379, 649] on icon at bounding box center [386, 648] width 14 height 14
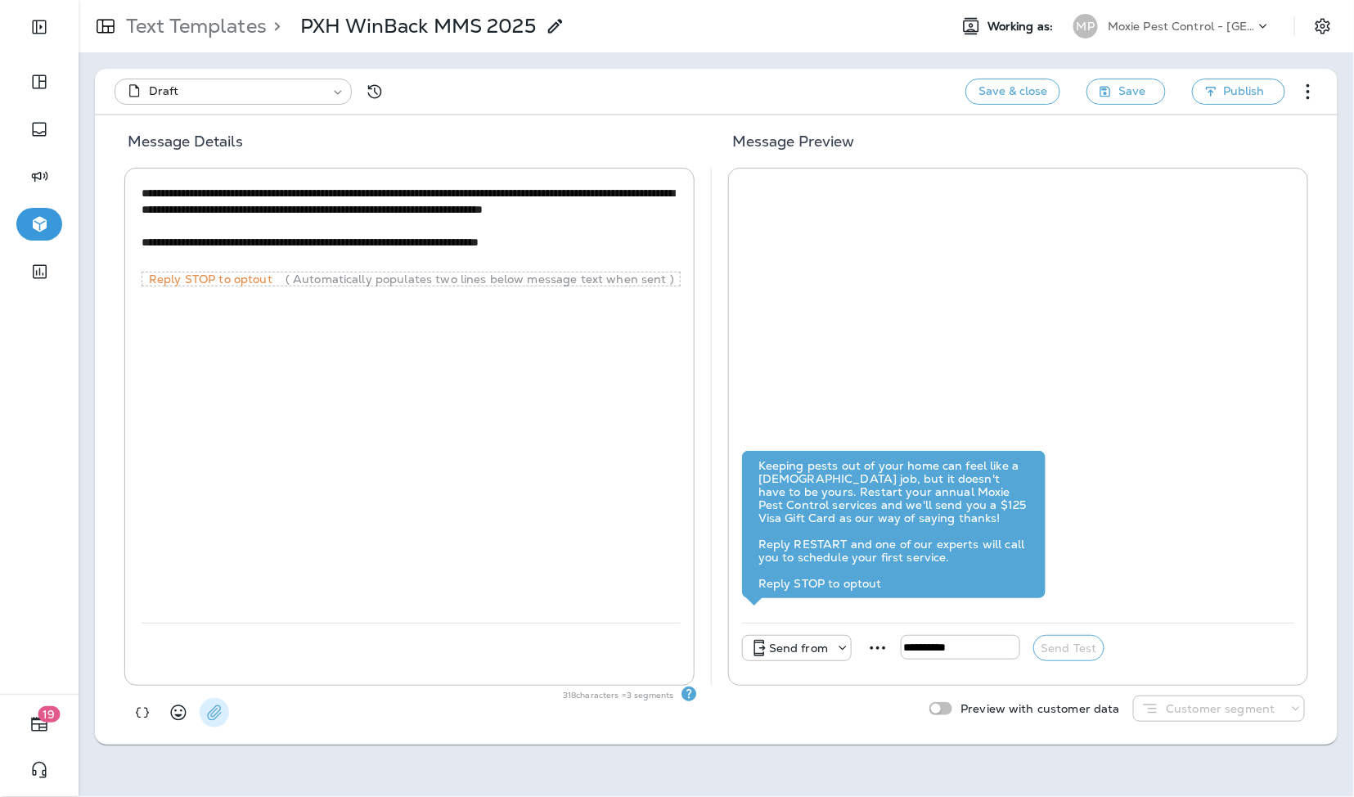
click at [215, 712] on icon "button" at bounding box center [214, 712] width 16 height 16
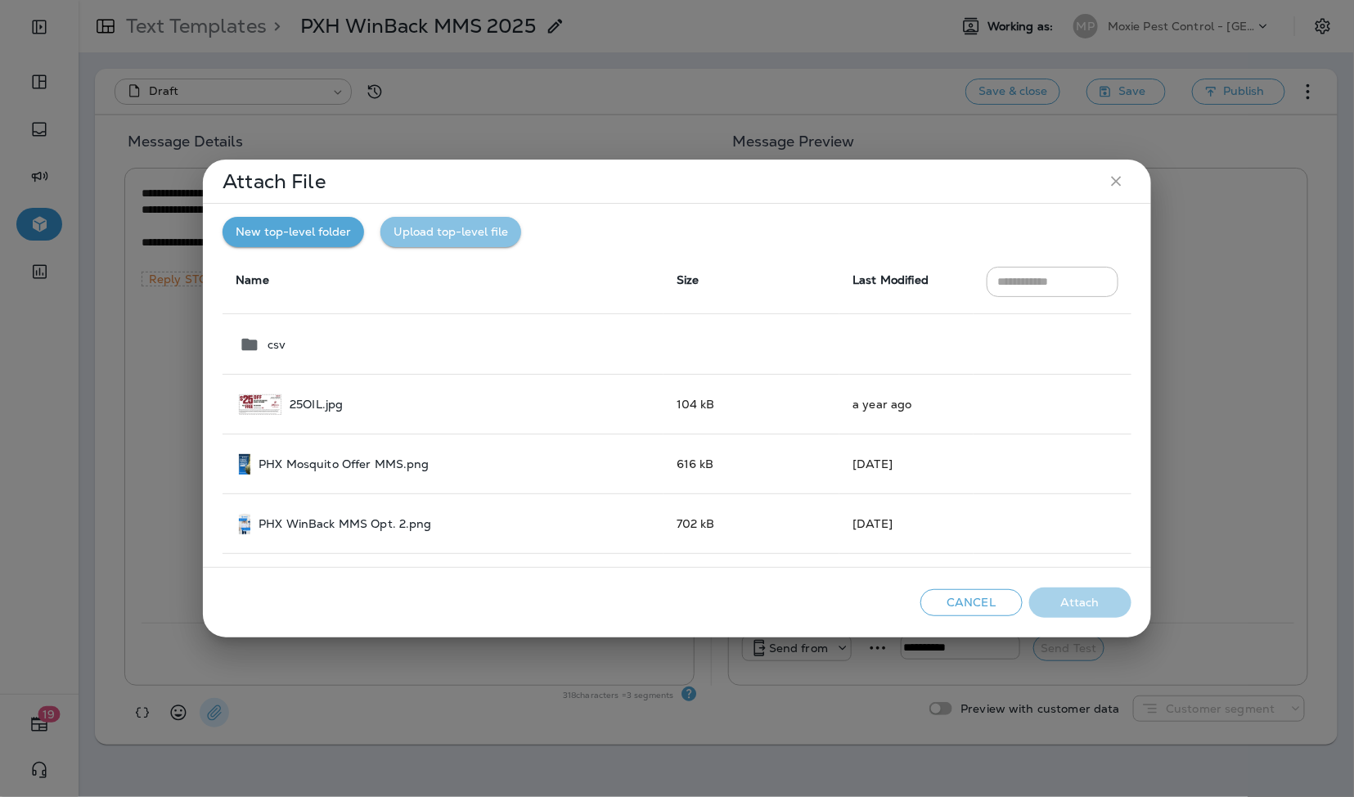
click at [449, 226] on button "Upload top-level file" at bounding box center [450, 232] width 141 height 30
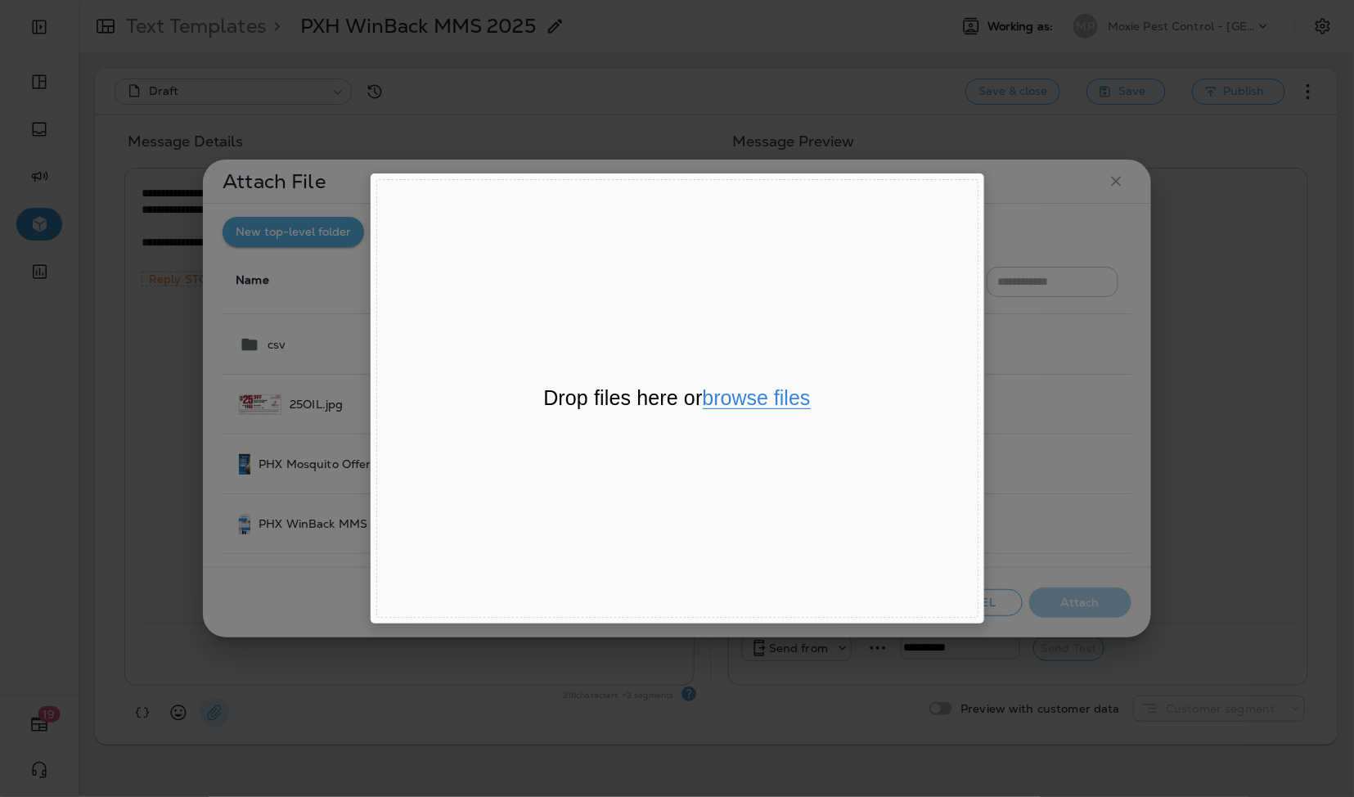
click at [716, 402] on button "browse files" at bounding box center [757, 398] width 108 height 21
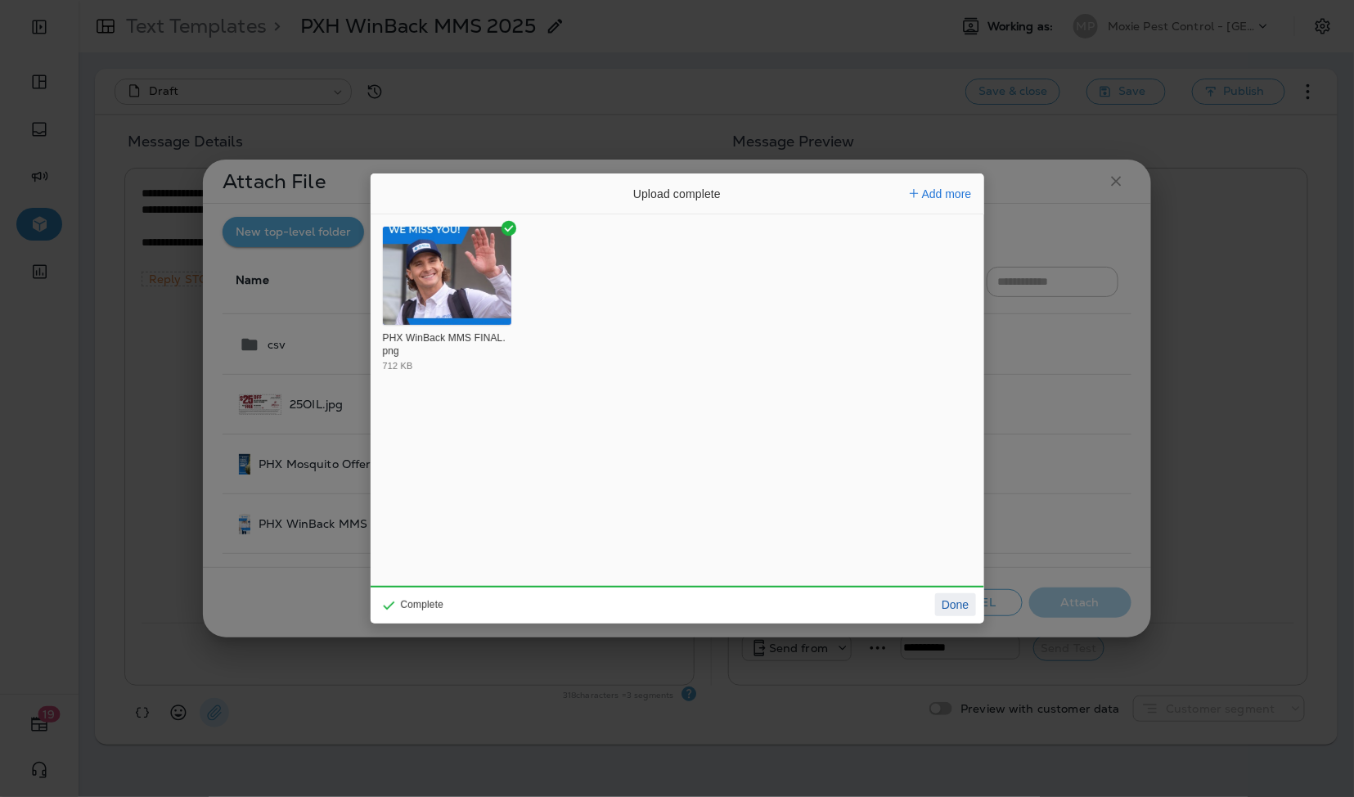
click at [955, 595] on button "Done" at bounding box center [955, 604] width 40 height 23
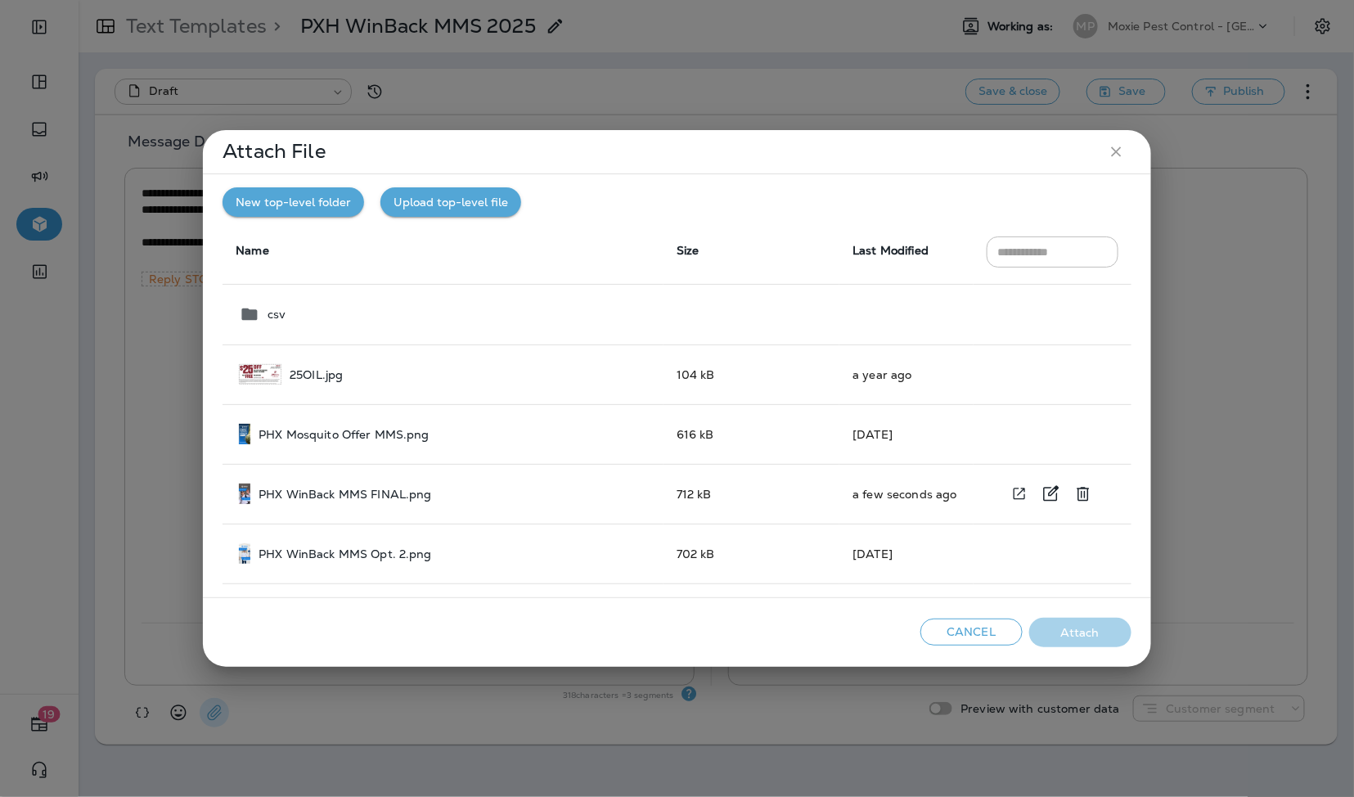
click at [440, 483] on div "PHX WinBack MMS FINAL.png" at bounding box center [444, 493] width 411 height 20
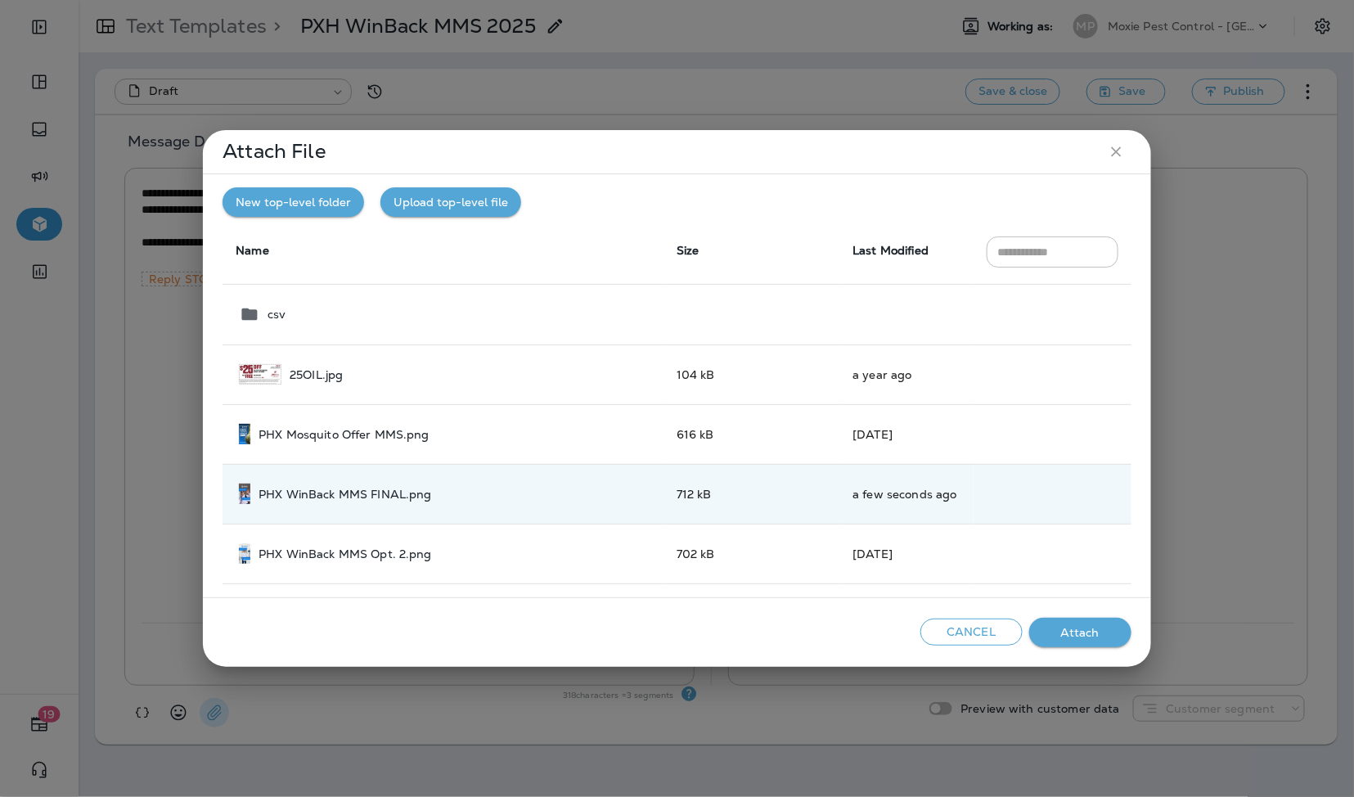
click at [1067, 627] on button "Attach" at bounding box center [1080, 633] width 102 height 30
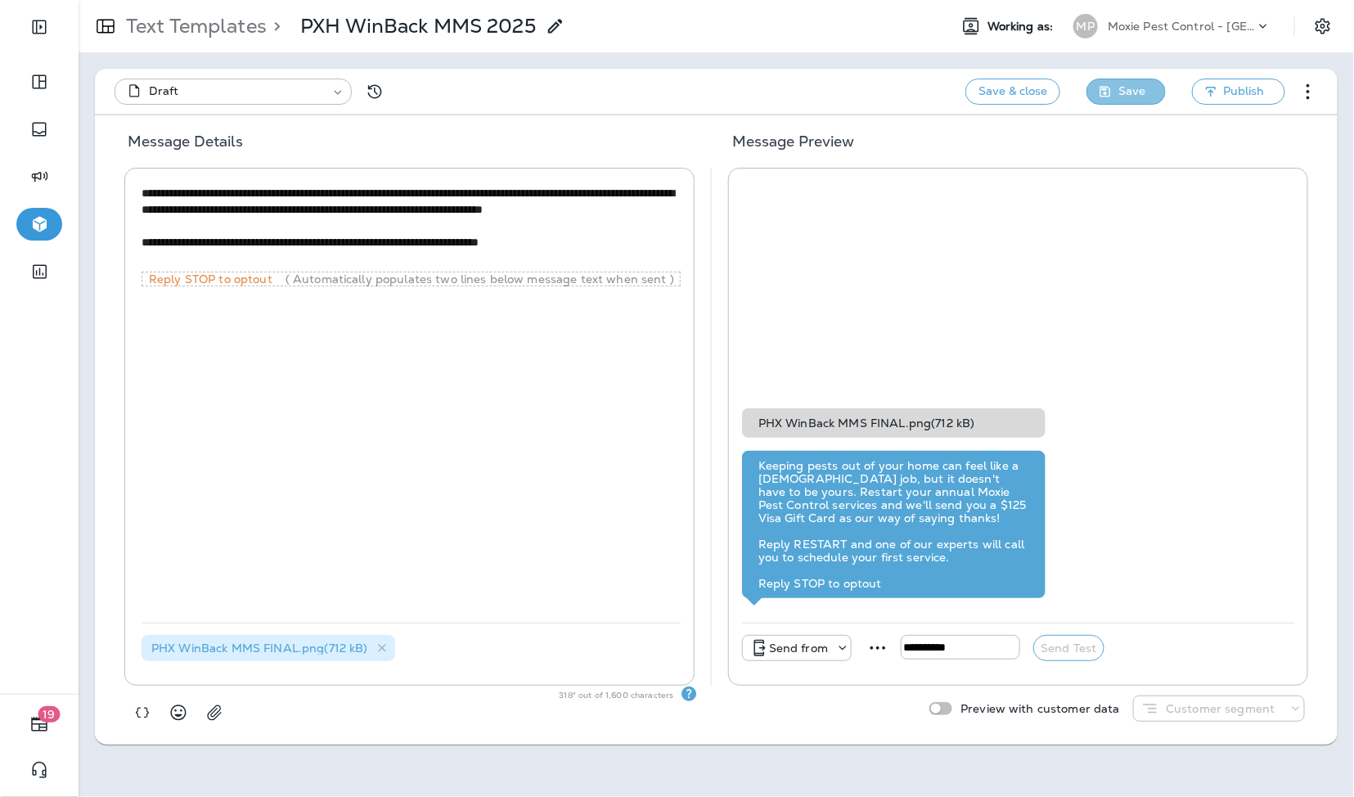
click at [1114, 88] on button "Save" at bounding box center [1125, 92] width 79 height 26
type input "**********"
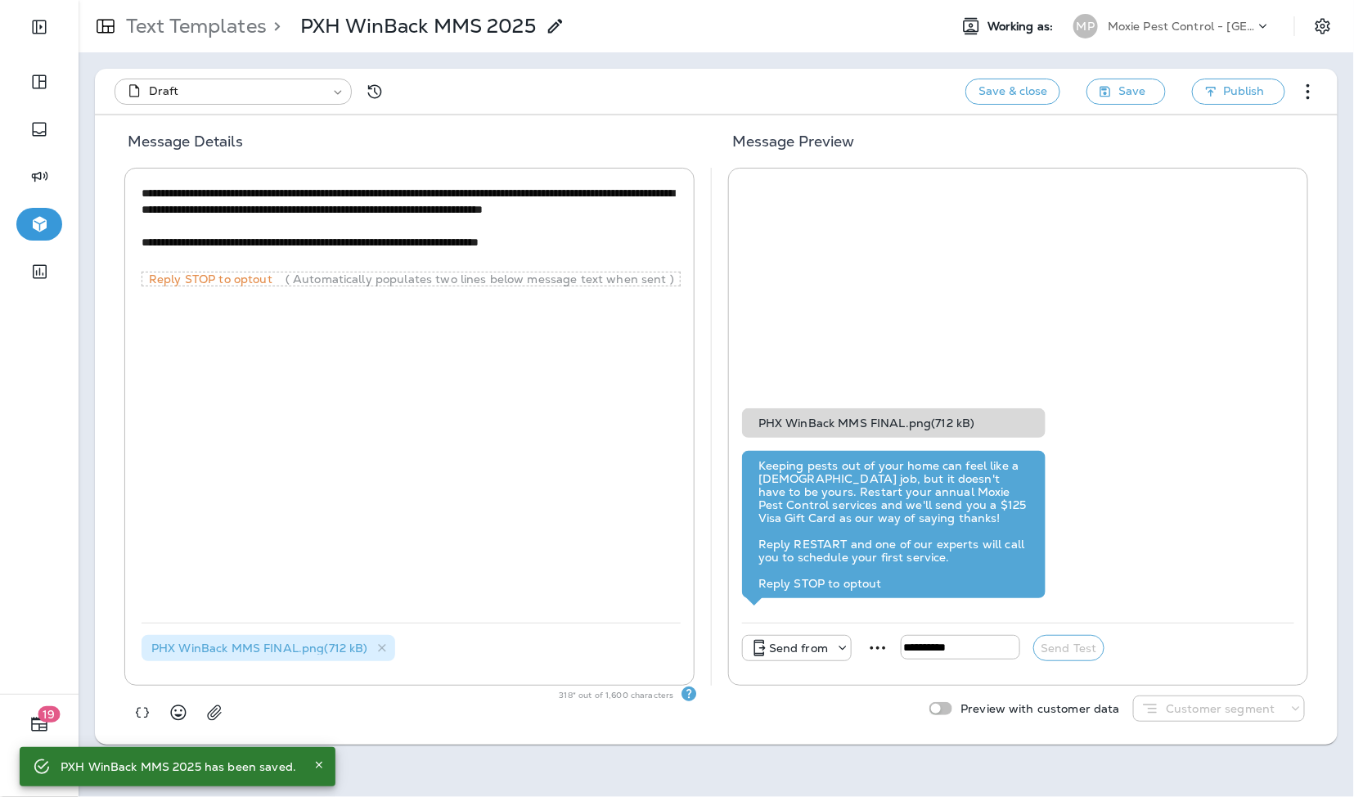
click at [1160, 18] on div "Moxie Pest Control - [GEOGRAPHIC_DATA]" at bounding box center [1181, 26] width 147 height 25
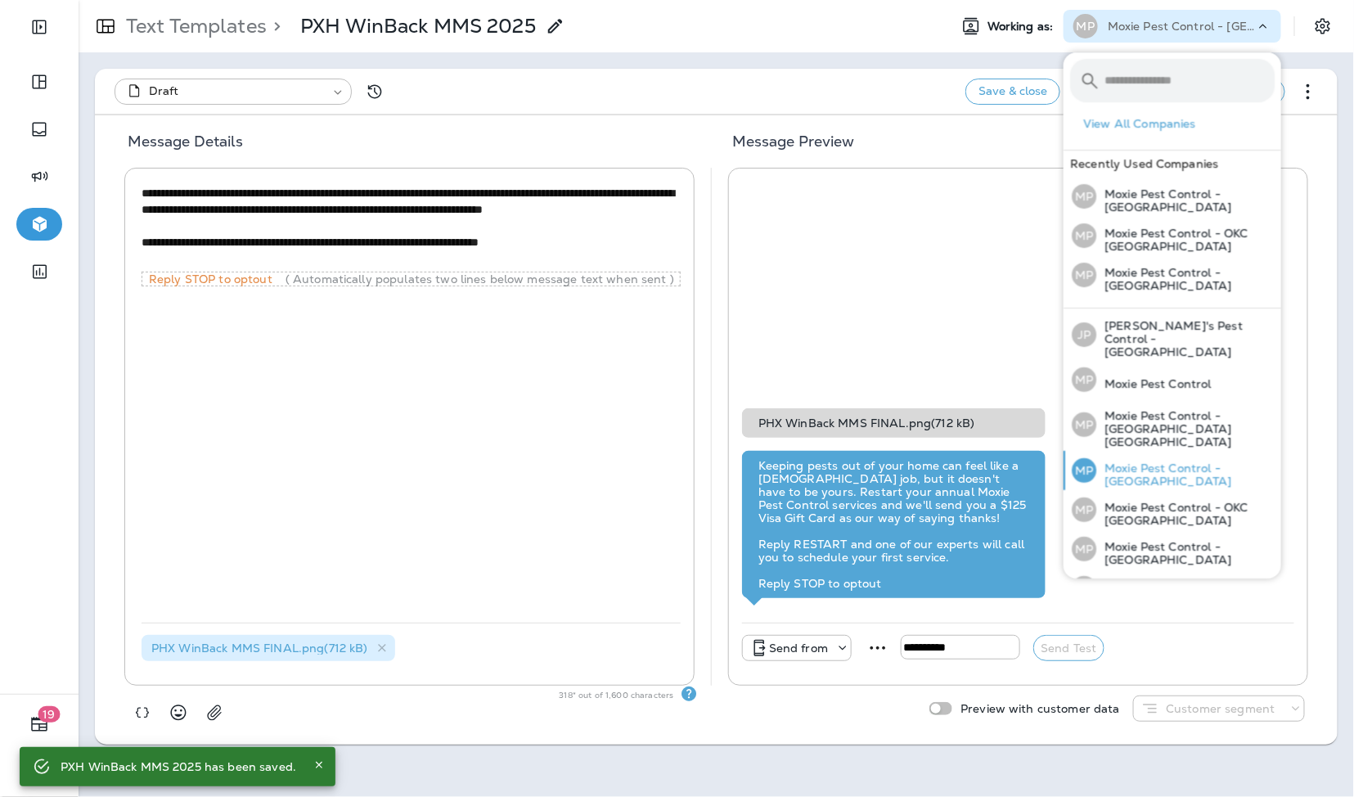
scroll to position [80, 0]
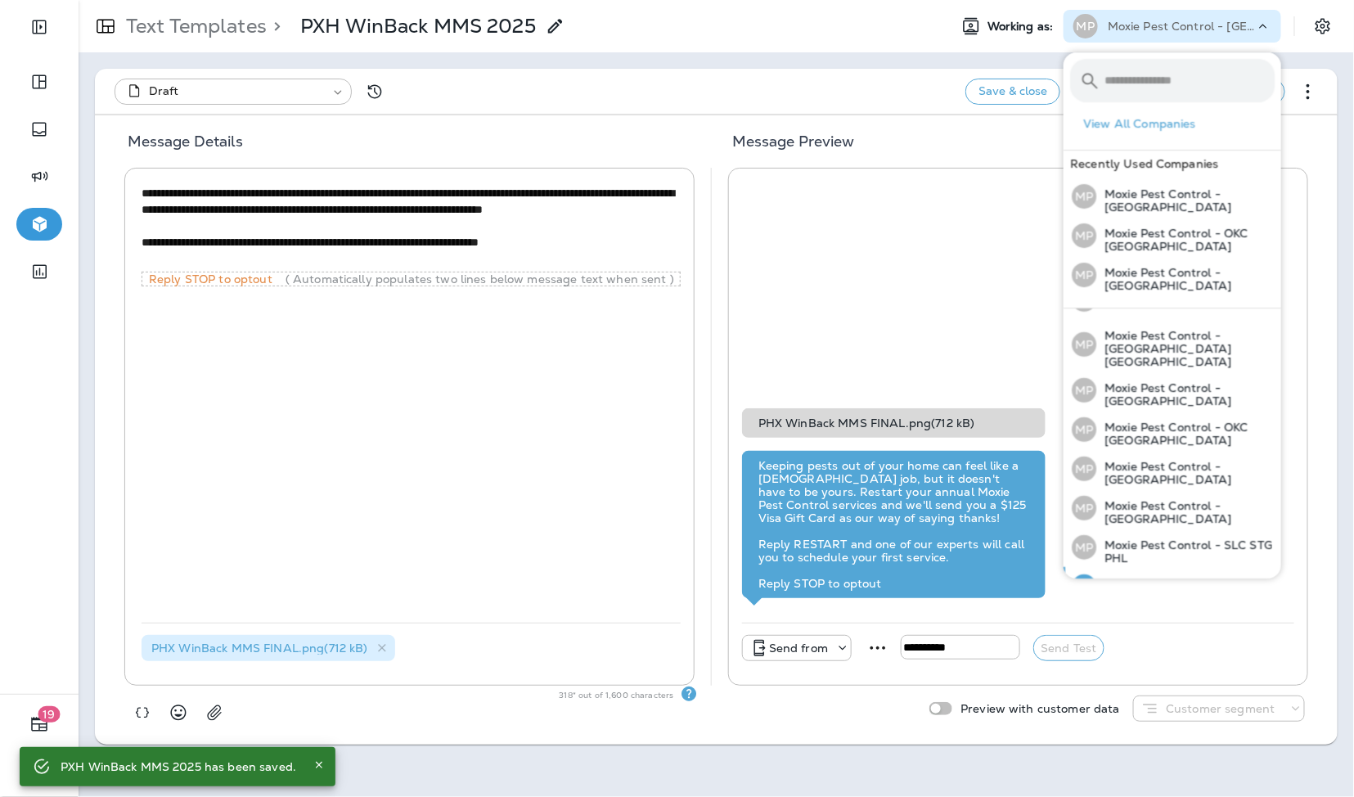
click at [1197, 577] on p "Moxie Pest Control - [GEOGRAPHIC_DATA]" at bounding box center [1185, 590] width 178 height 26
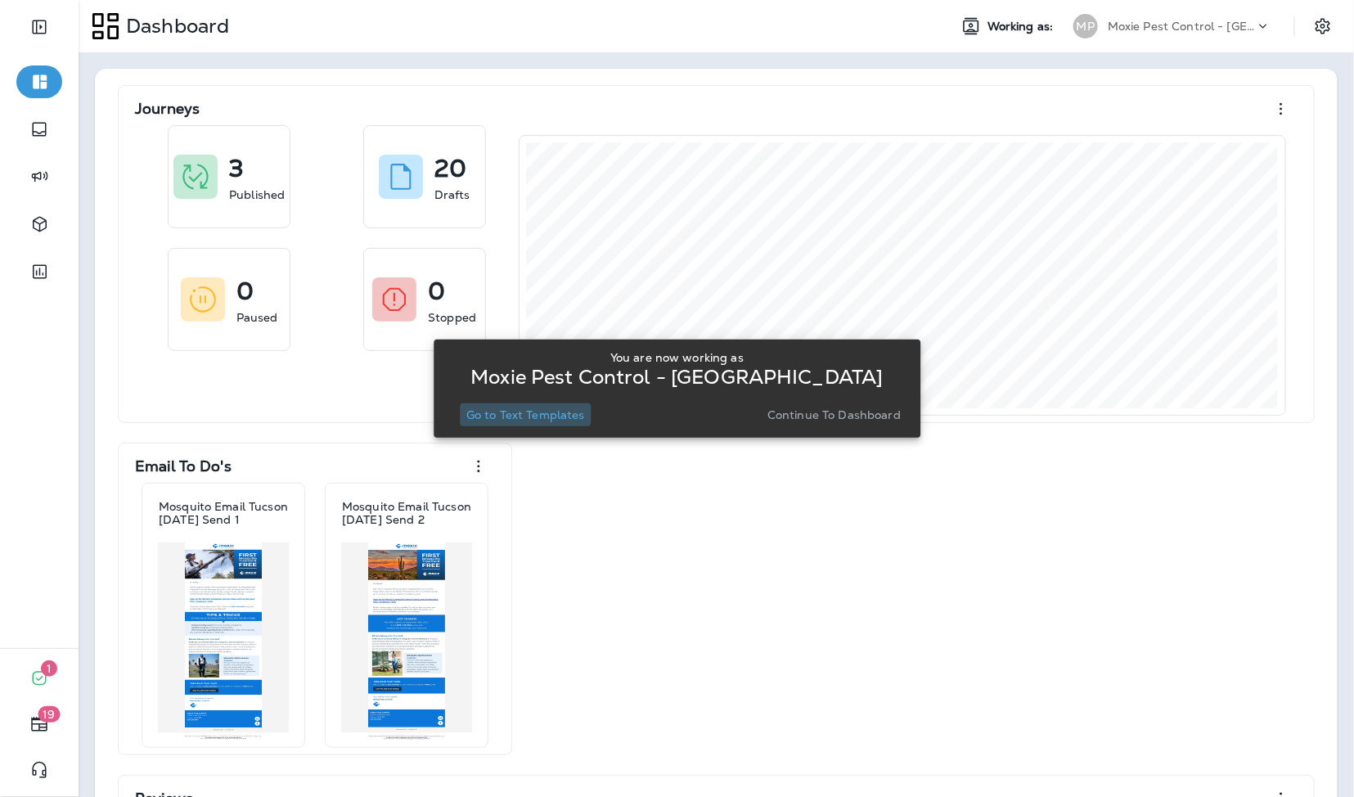
click at [541, 410] on p "Go to Text Templates" at bounding box center [525, 414] width 119 height 13
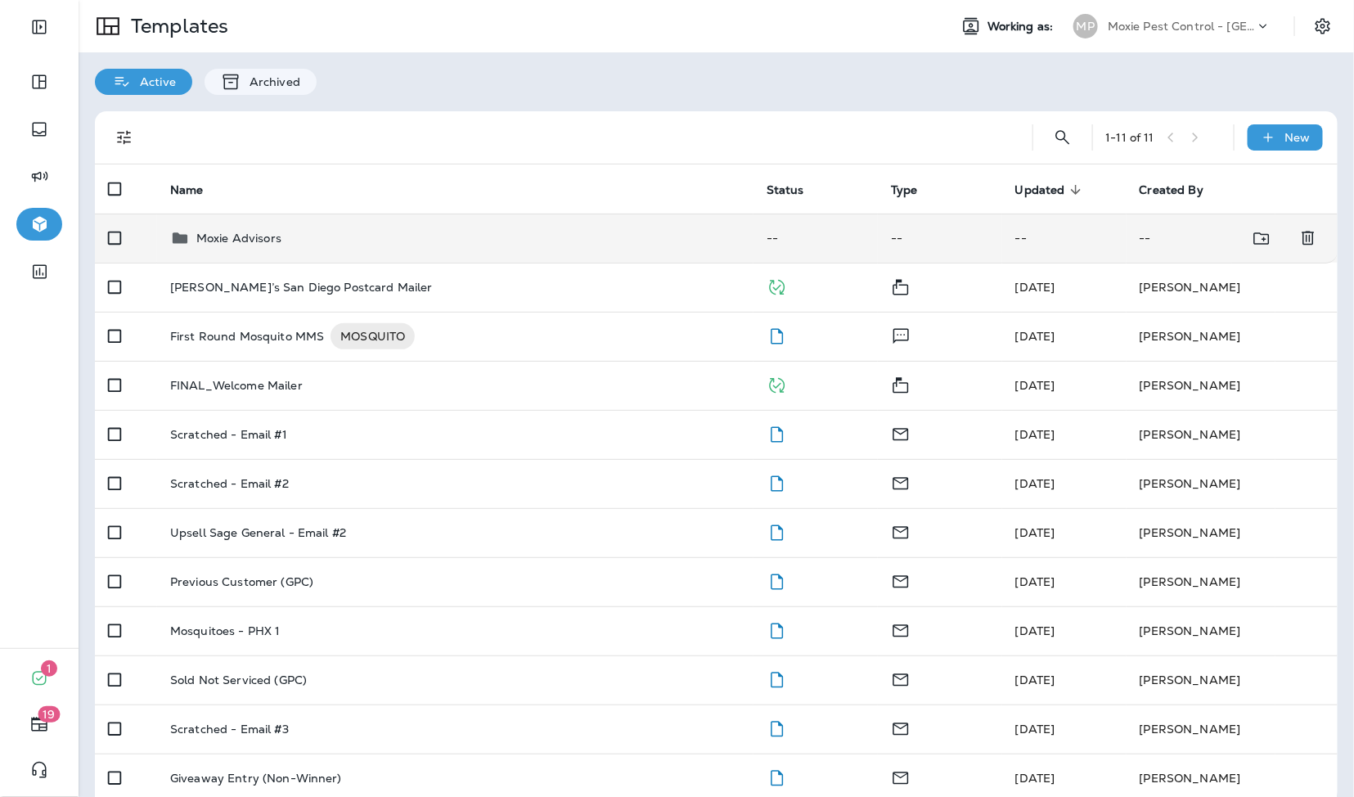
click at [249, 242] on p "Moxie Advisors" at bounding box center [238, 237] width 85 height 13
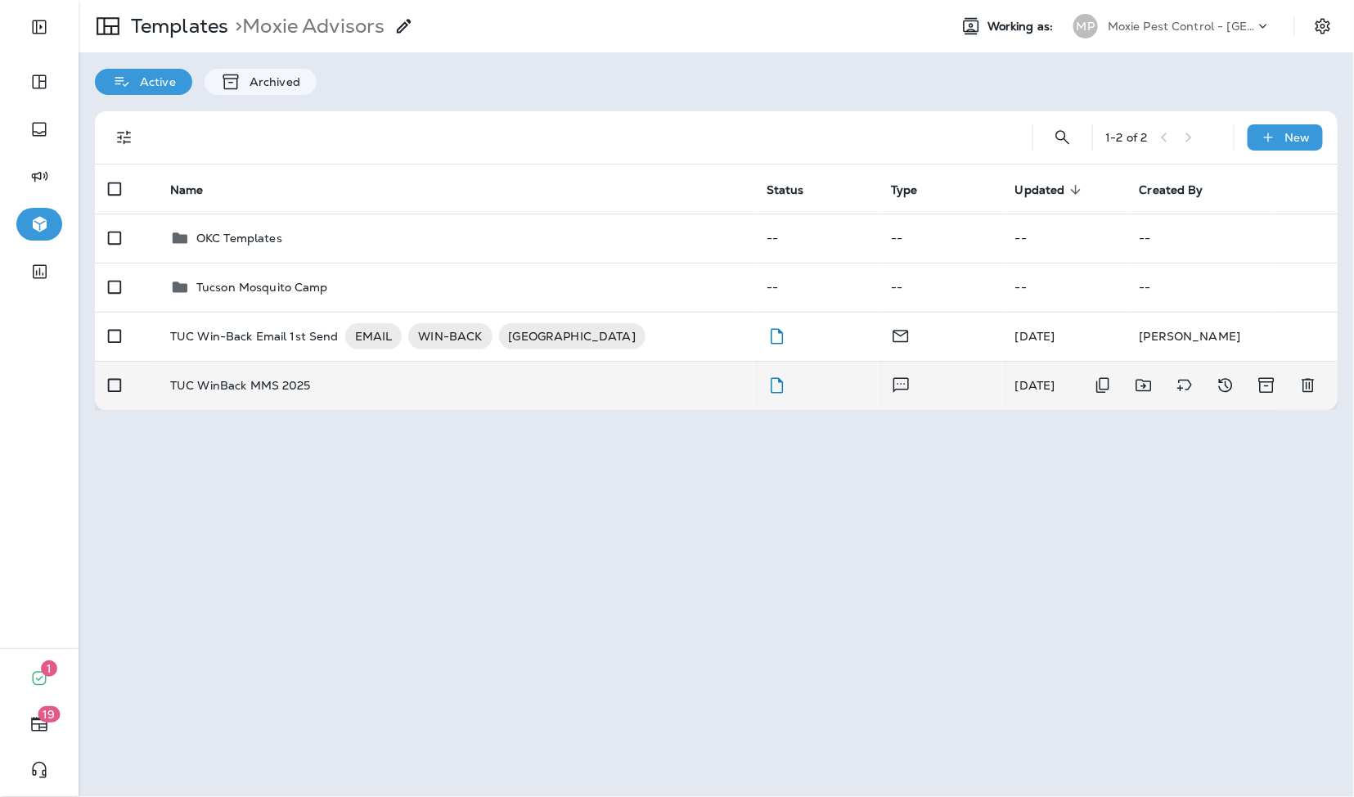
click at [245, 388] on p "TUC WinBack MMS 2025" at bounding box center [240, 385] width 141 height 13
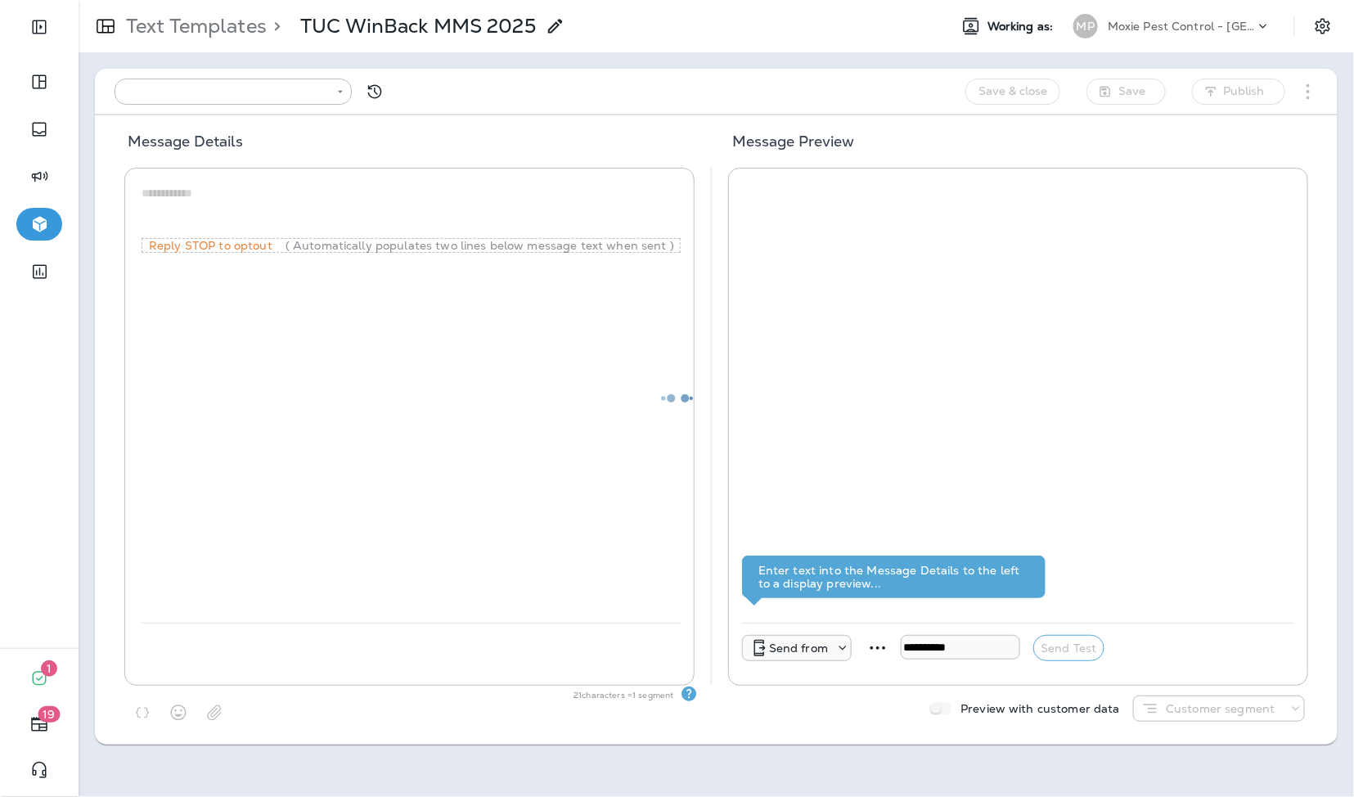
type input "**********"
type textarea "**********"
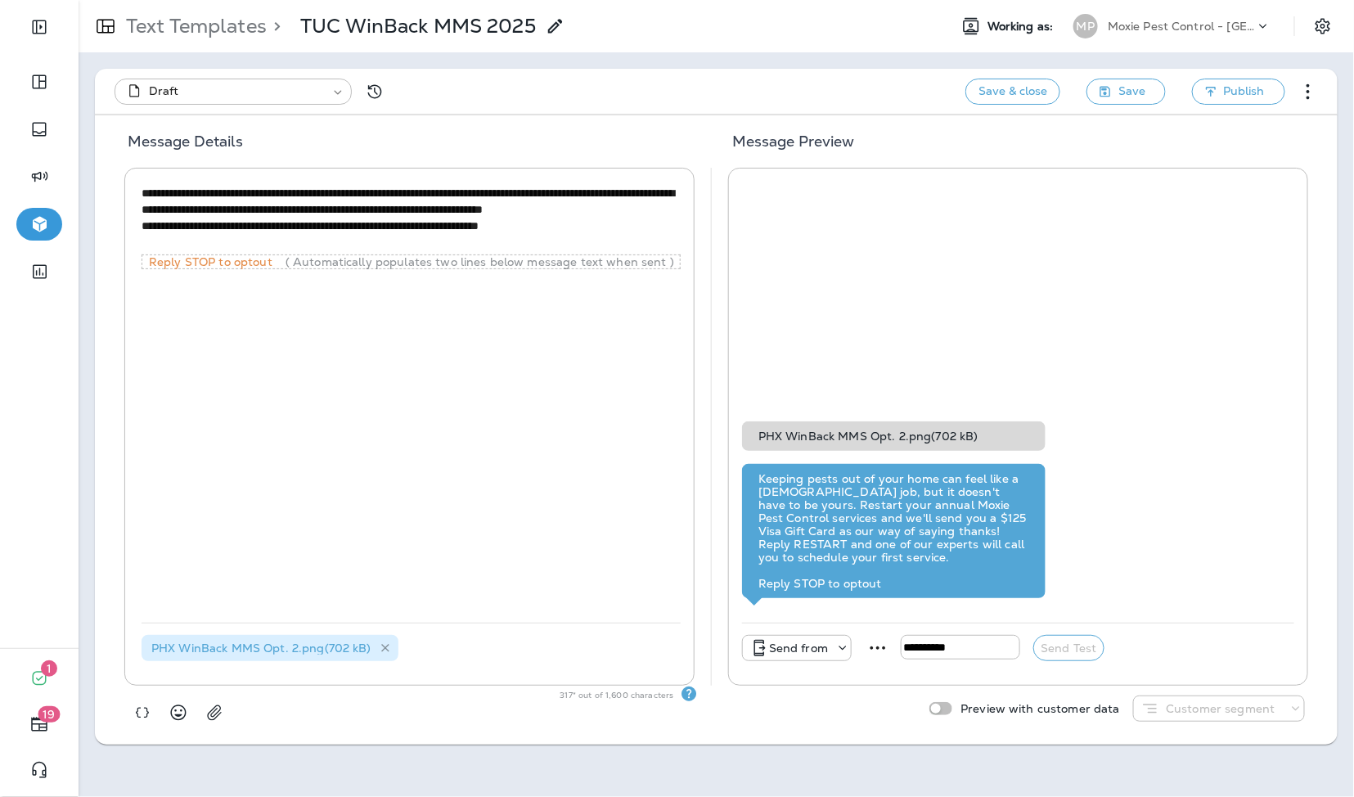
click at [388, 644] on icon at bounding box center [386, 648] width 14 height 14
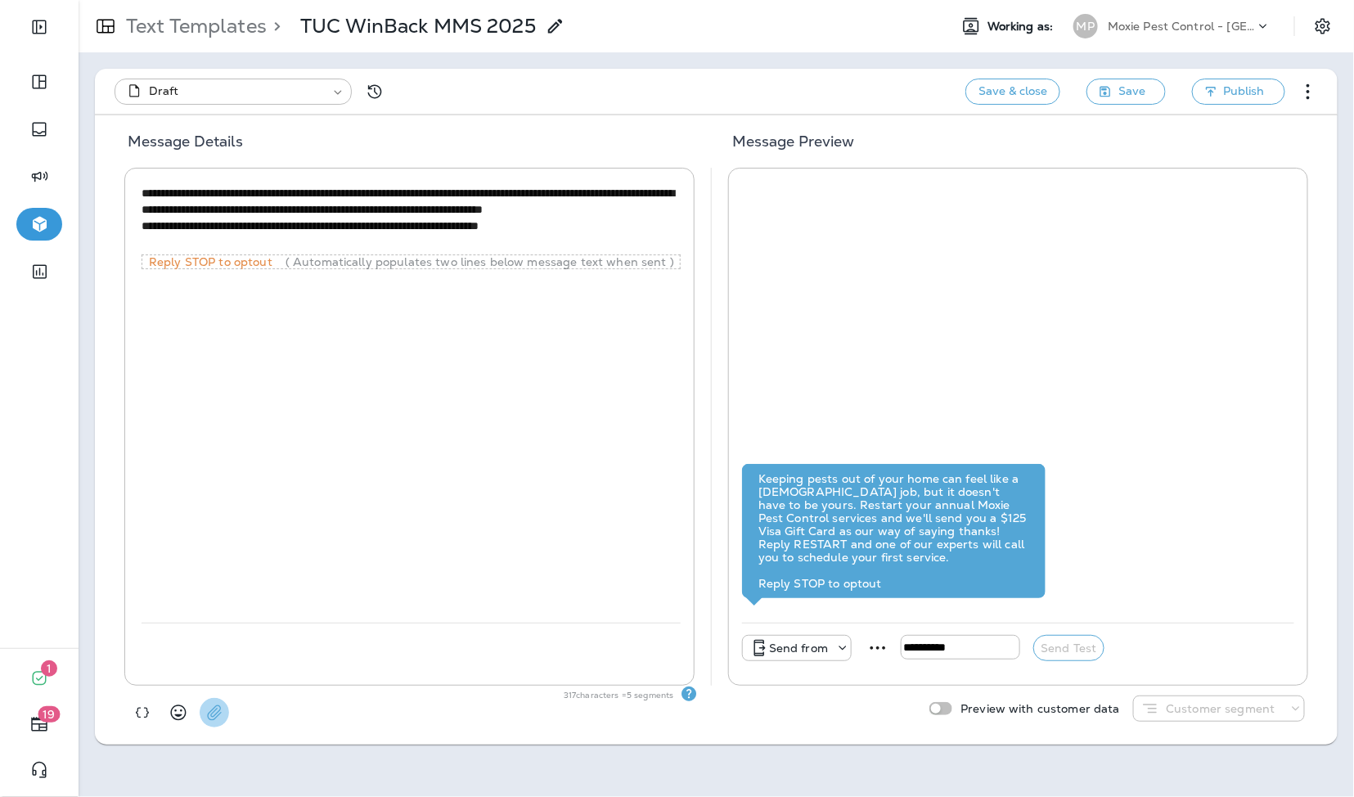
click at [208, 712] on icon "button" at bounding box center [214, 712] width 16 height 16
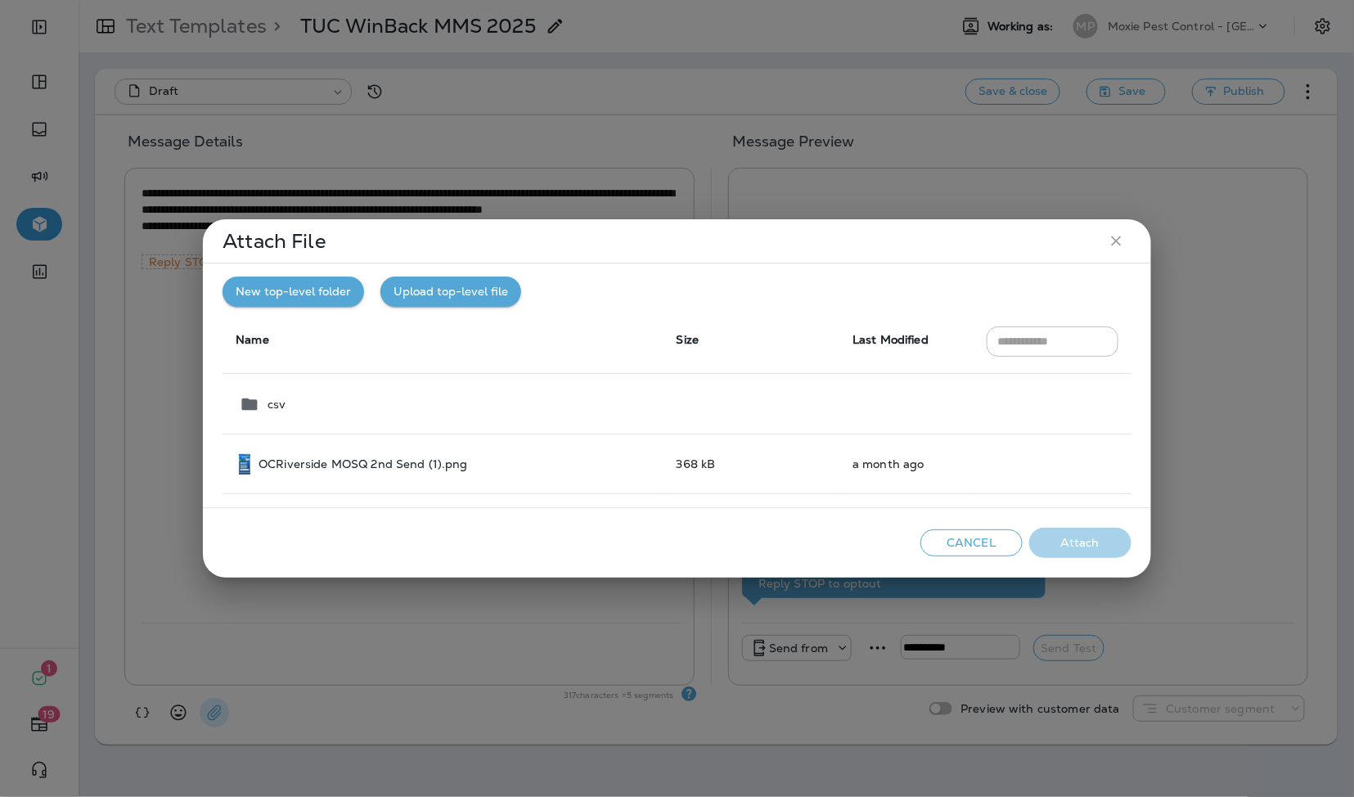
click at [423, 276] on button "Upload top-level file" at bounding box center [450, 291] width 141 height 30
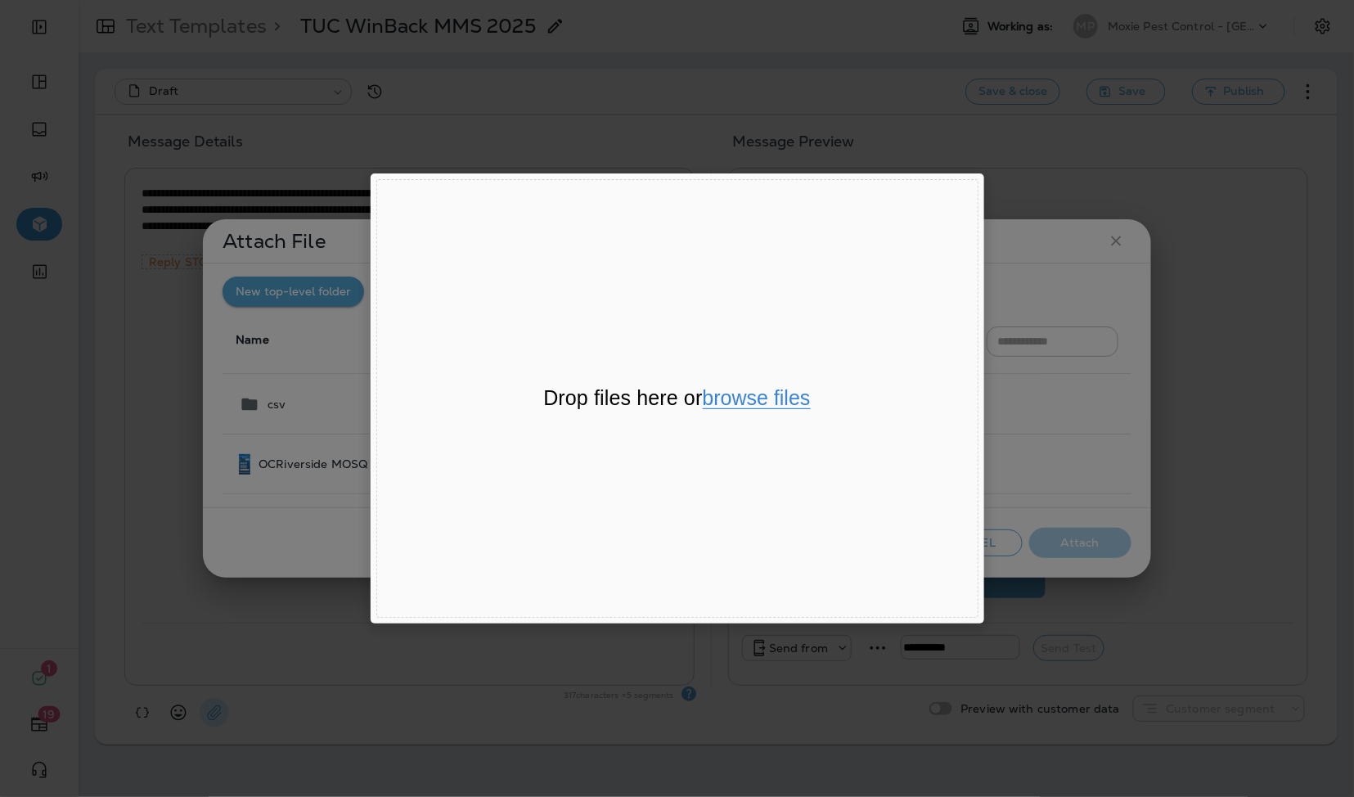
click at [734, 406] on button "browse files" at bounding box center [757, 398] width 108 height 21
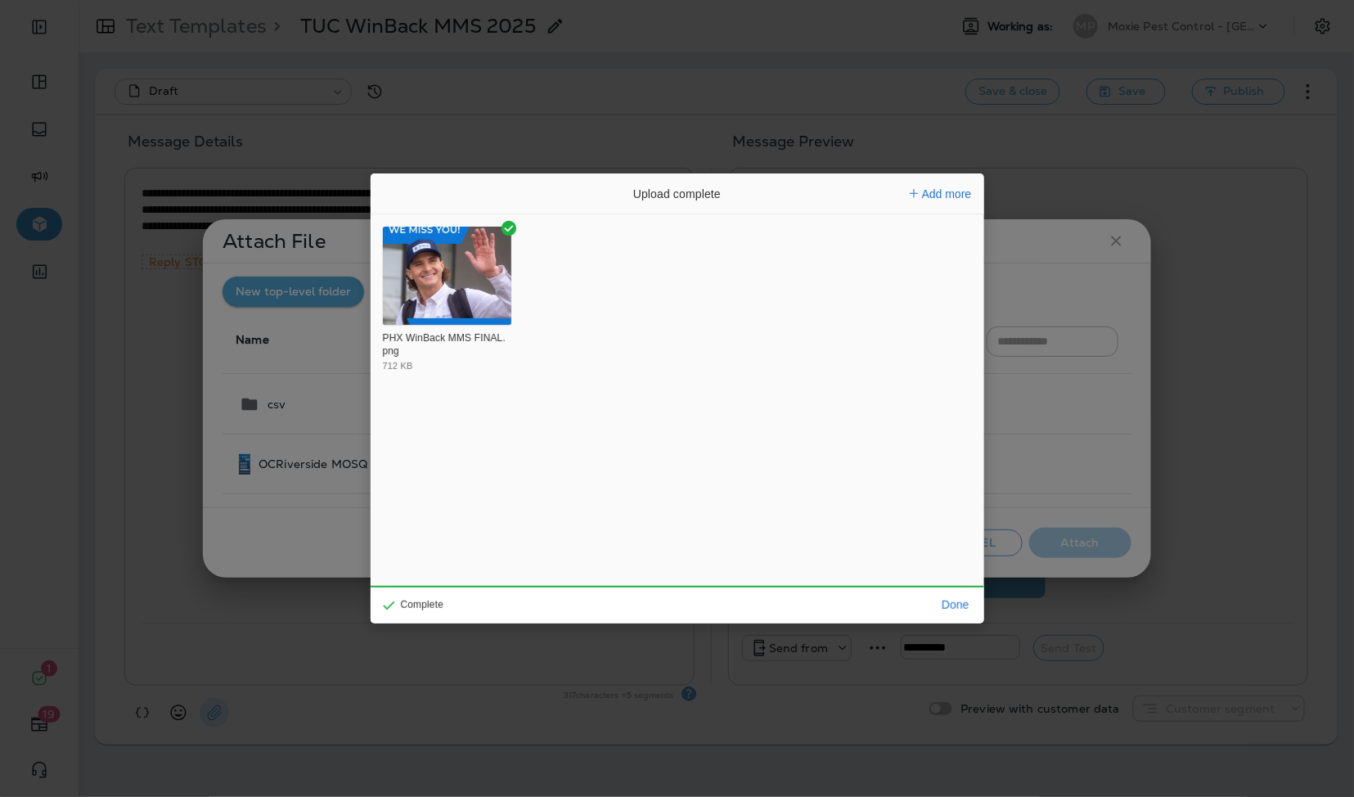
click at [968, 616] on div "Done" at bounding box center [955, 605] width 40 height 38
click at [960, 605] on button "Done" at bounding box center [955, 604] width 40 height 23
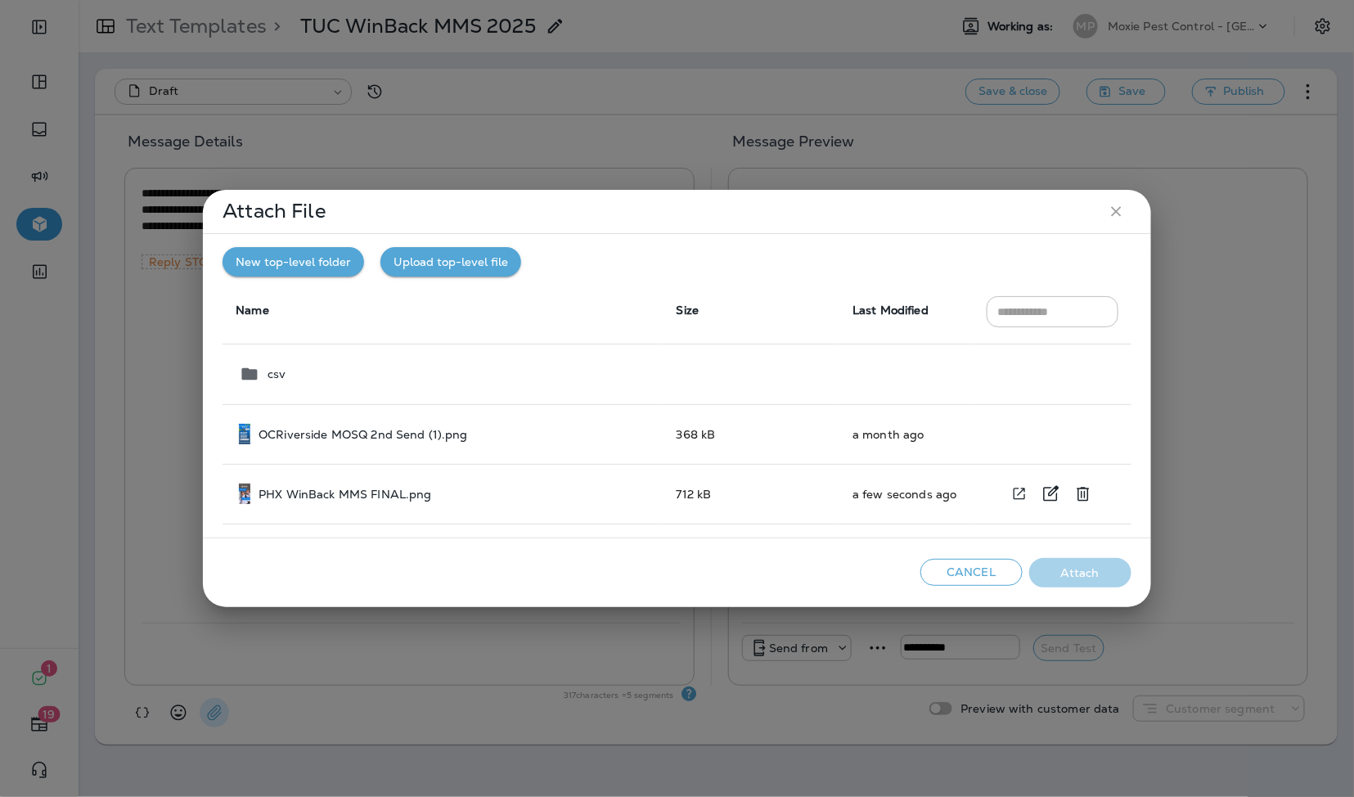
click at [531, 503] on div "PHX WinBack MMS FINAL.png" at bounding box center [444, 493] width 411 height 20
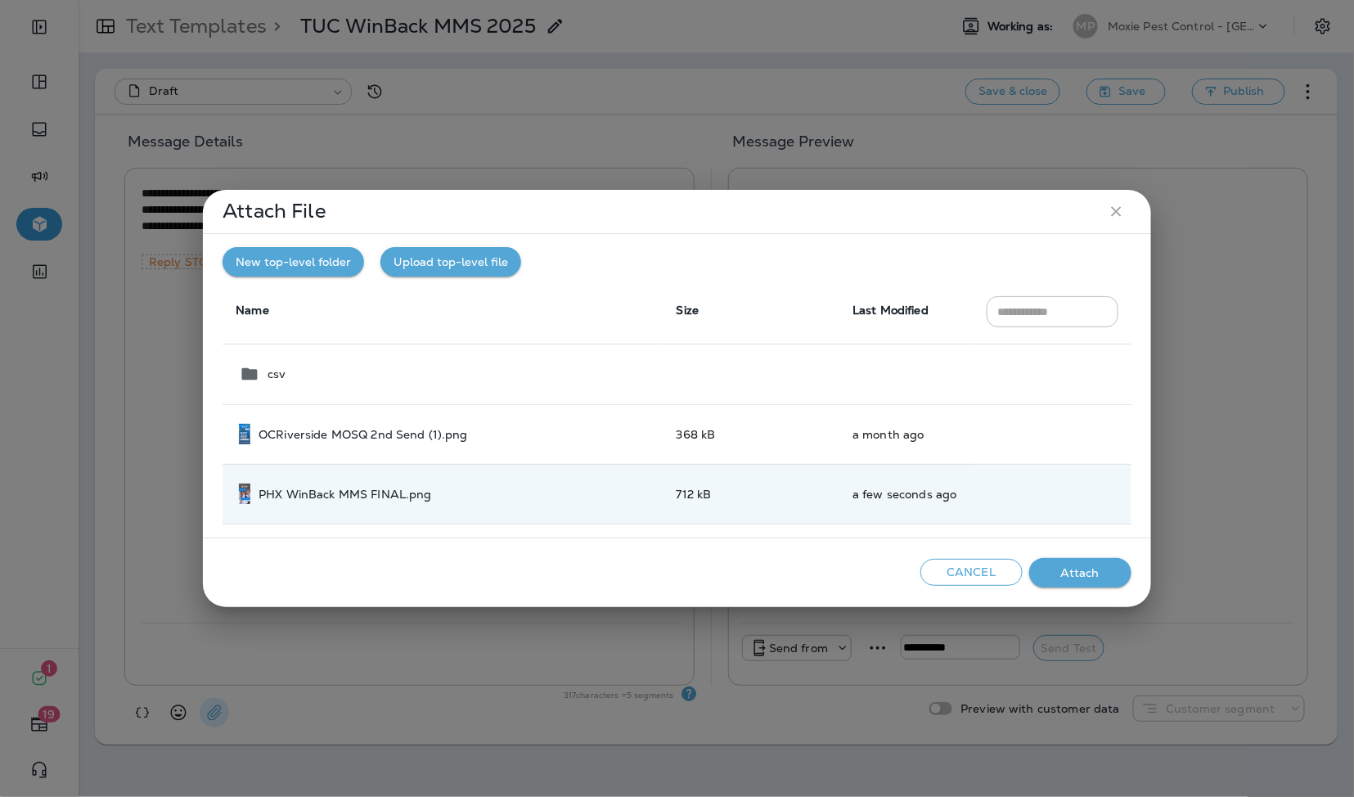
click at [1072, 573] on button "Attach" at bounding box center [1080, 573] width 102 height 30
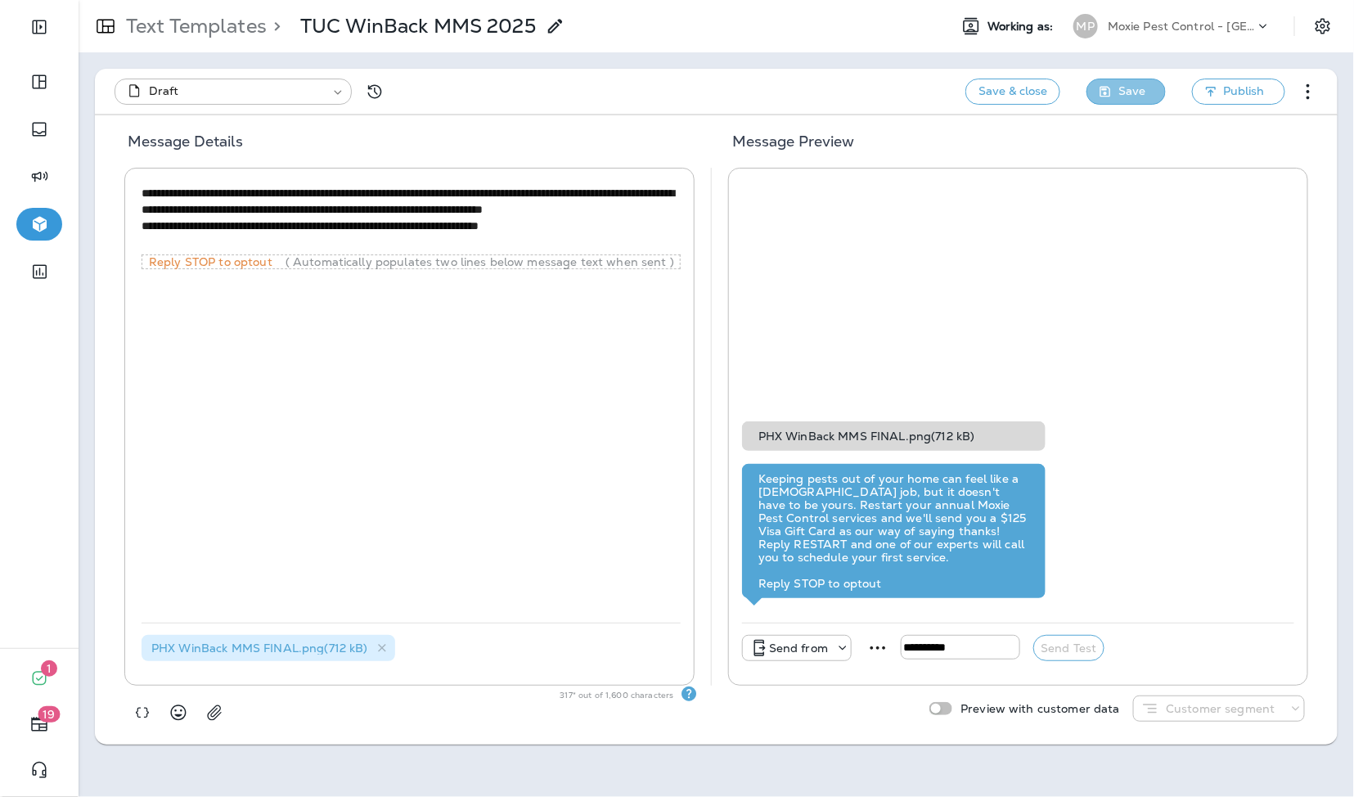
click at [1095, 91] on button "Save" at bounding box center [1125, 92] width 79 height 26
click at [1013, 94] on button "Save & close" at bounding box center [1012, 92] width 95 height 26
type input "*"
